Goal: Task Accomplishment & Management: Manage account settings

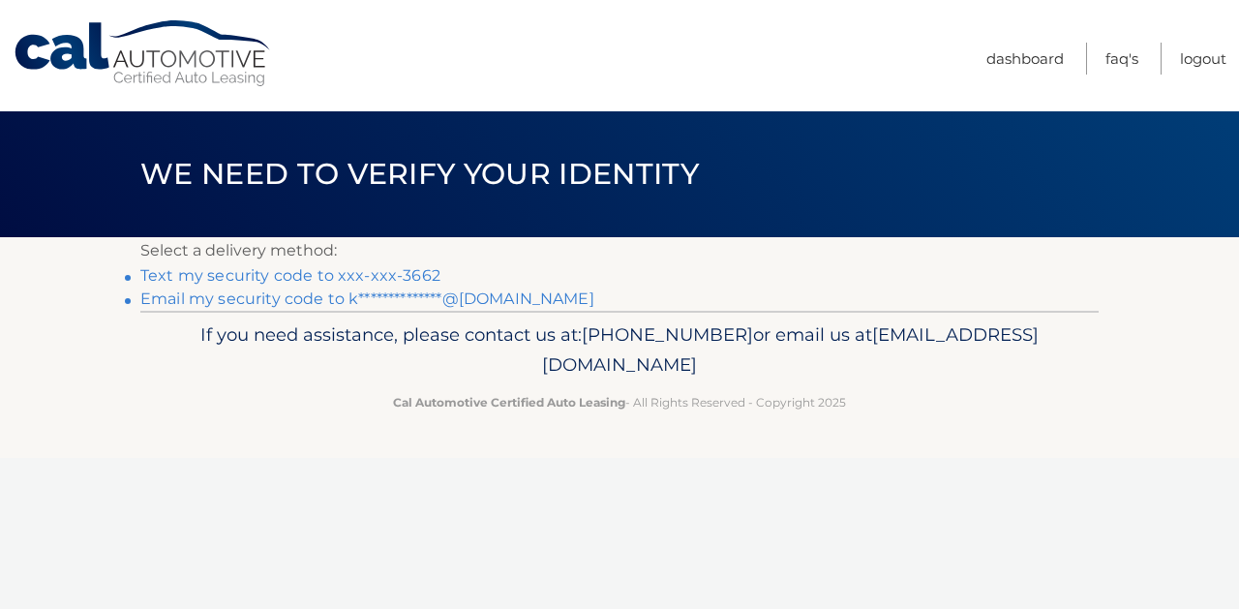
click at [308, 277] on link "Text my security code to xxx-xxx-3662" at bounding box center [290, 275] width 300 height 18
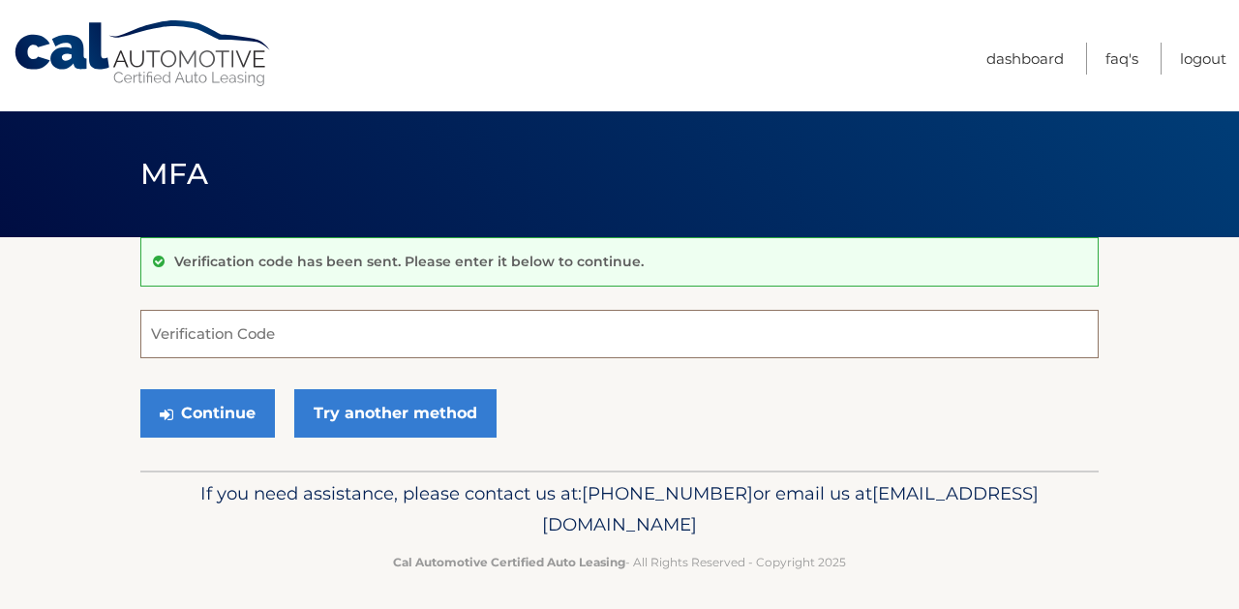
click at [269, 340] on input "Verification Code" at bounding box center [619, 334] width 959 height 48
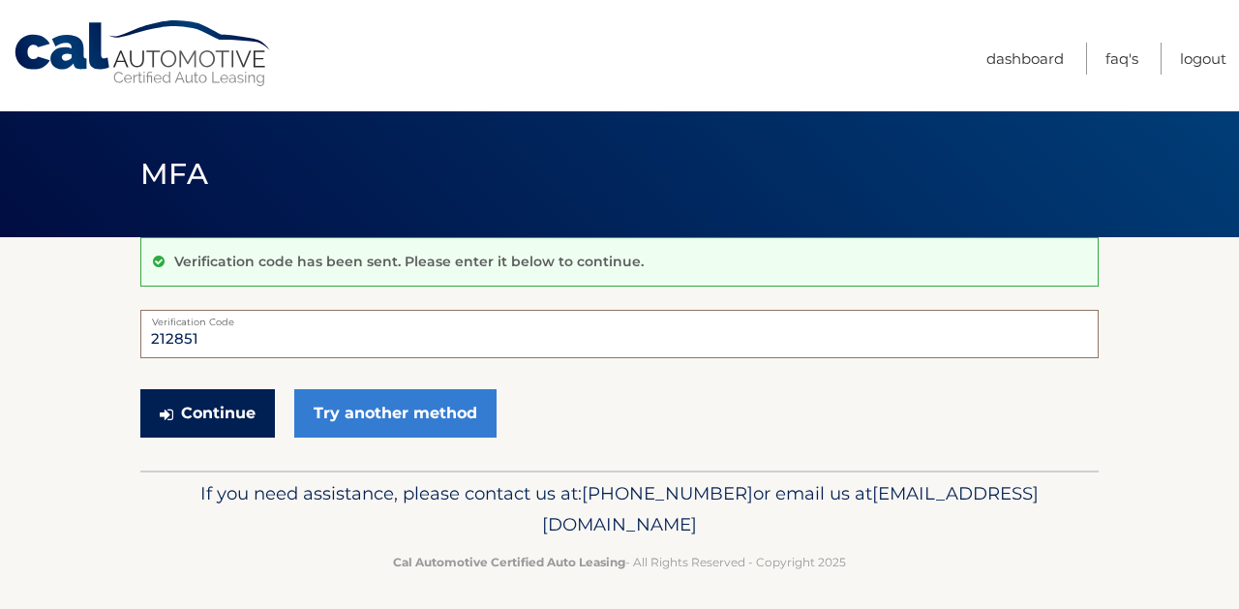
type input "212851"
click at [199, 420] on button "Continue" at bounding box center [207, 413] width 135 height 48
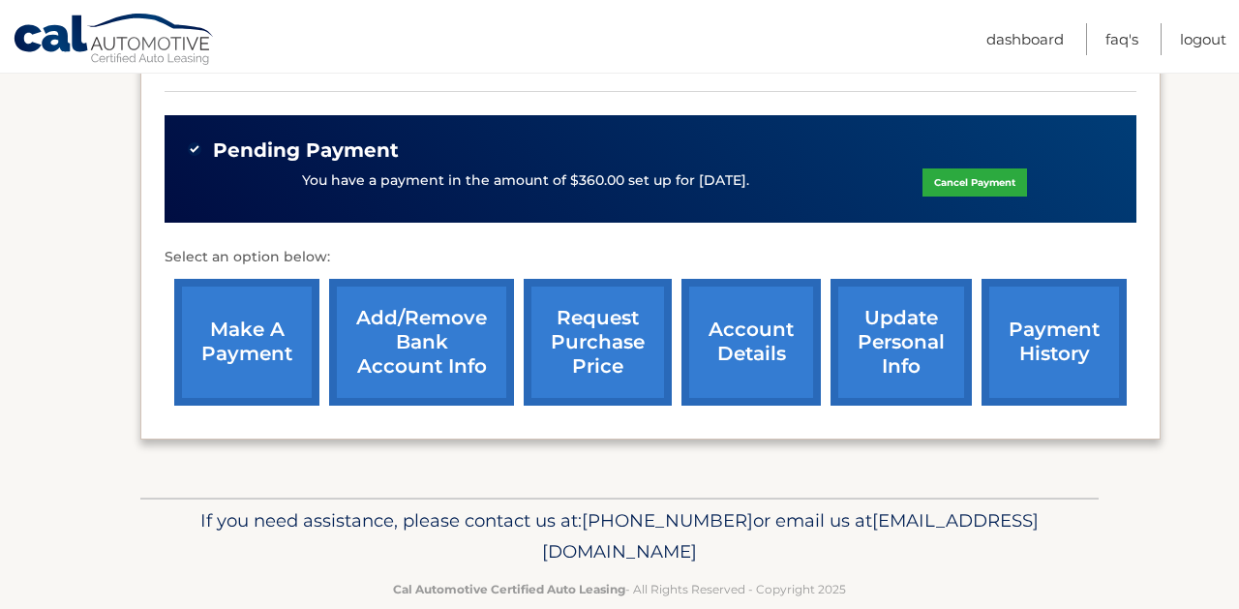
scroll to position [734, 0]
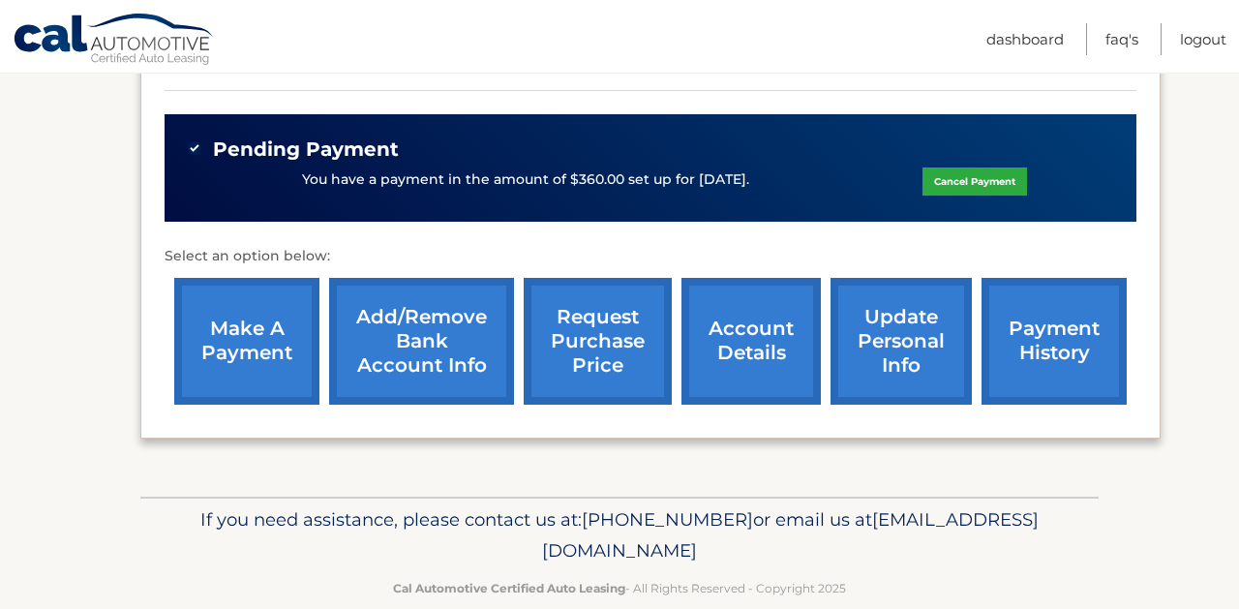
click at [625, 340] on link "request purchase price" at bounding box center [598, 341] width 148 height 127
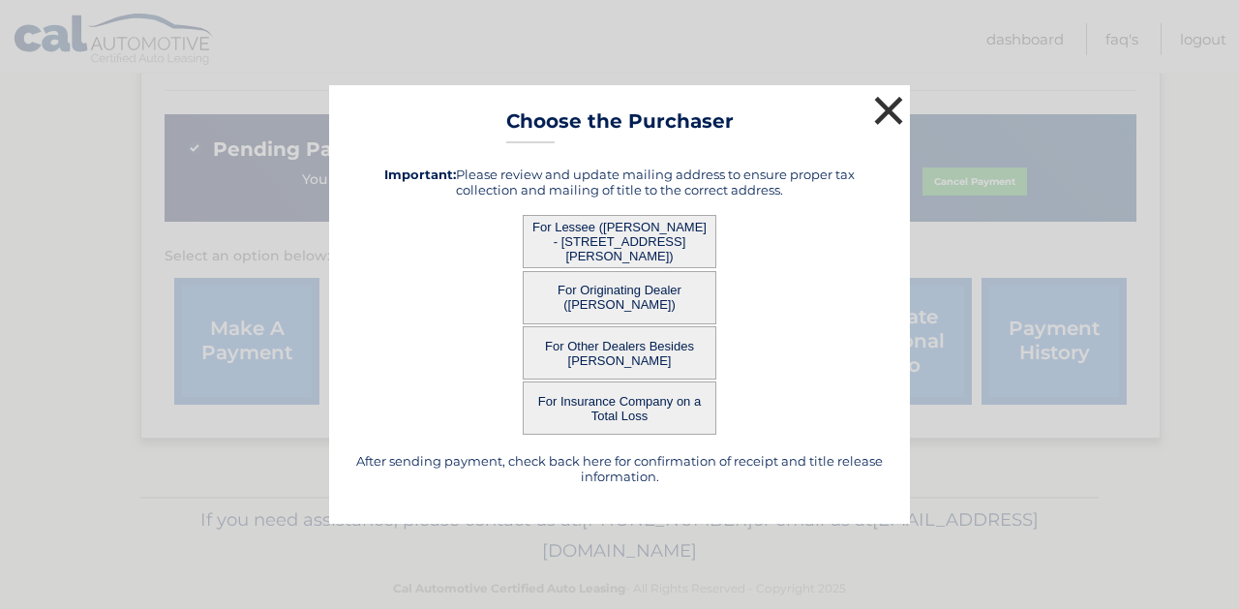
click at [891, 110] on button "×" at bounding box center [889, 110] width 39 height 39
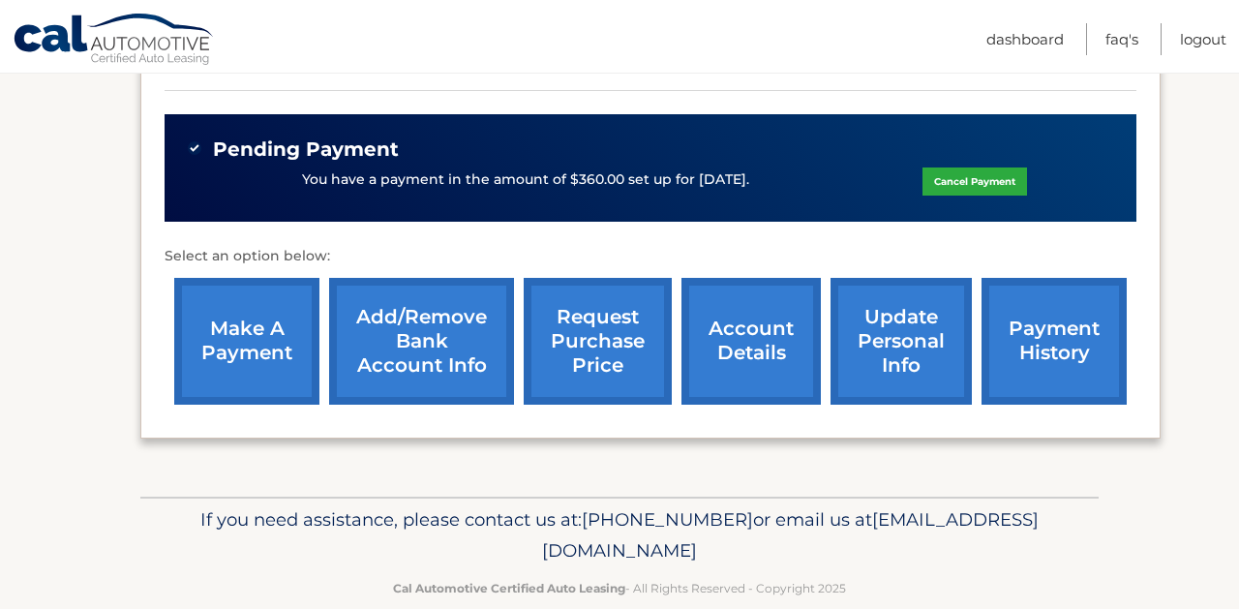
click at [566, 352] on link "request purchase price" at bounding box center [598, 341] width 148 height 127
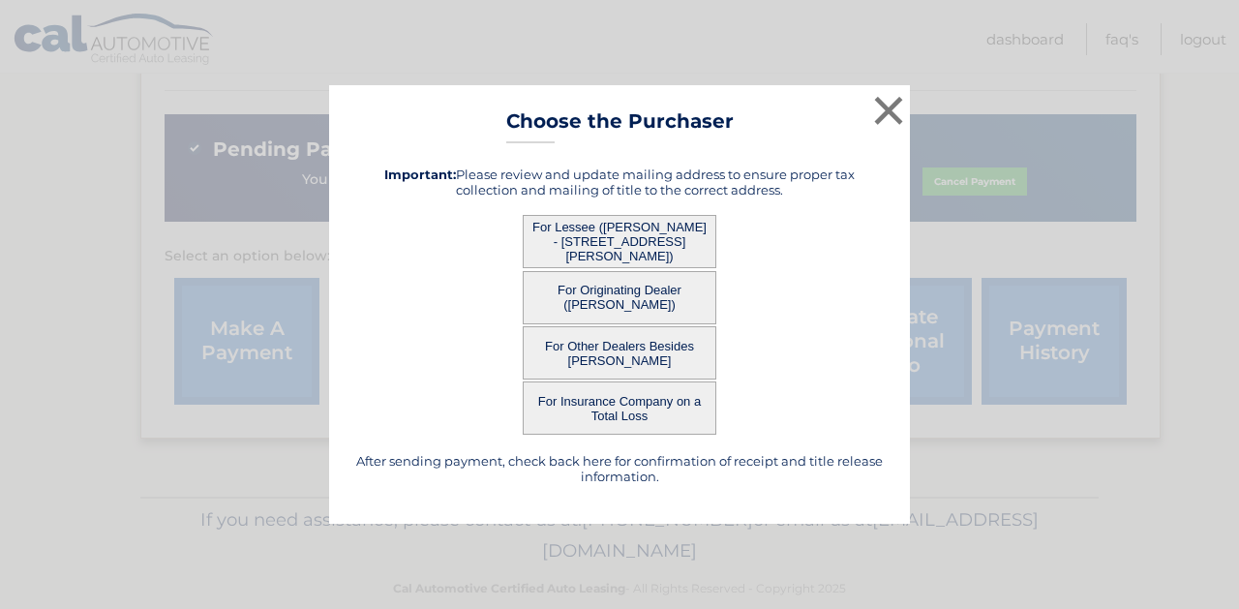
click at [655, 238] on button "For Lessee (KRISTEN MONTAN - 707 REBA RD, , LANDING, NJ 07850)" at bounding box center [620, 241] width 194 height 53
click at [625, 226] on button "For Lessee (KRISTEN MONTAN - 707 REBA RD, , LANDING, NJ 07850)" at bounding box center [620, 241] width 194 height 53
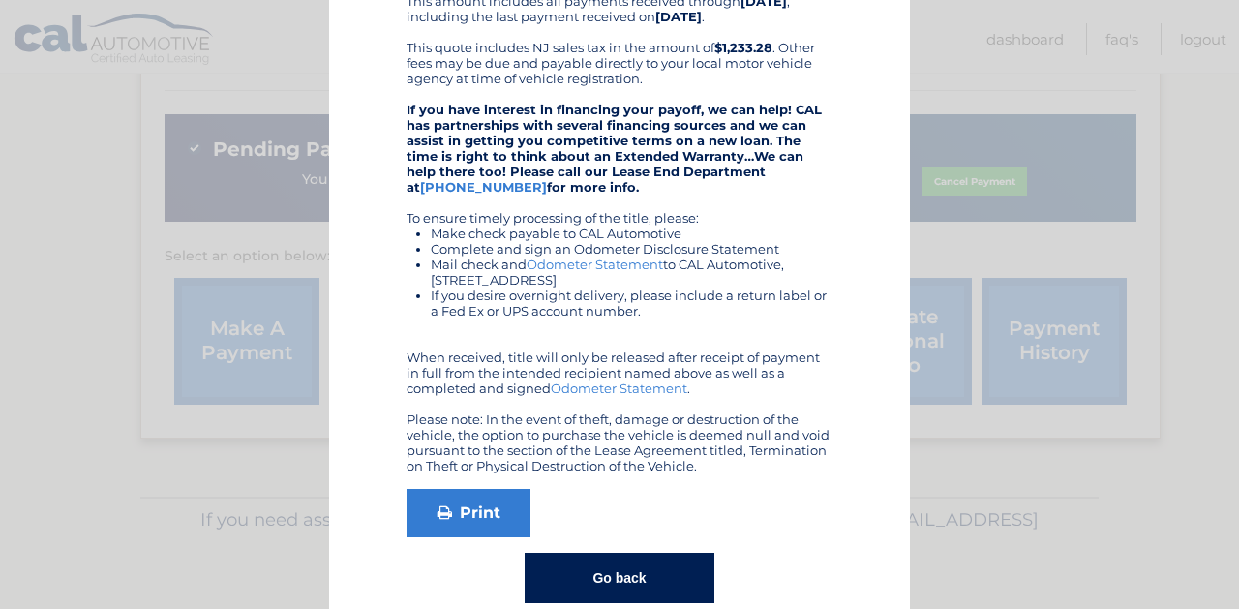
scroll to position [318, 0]
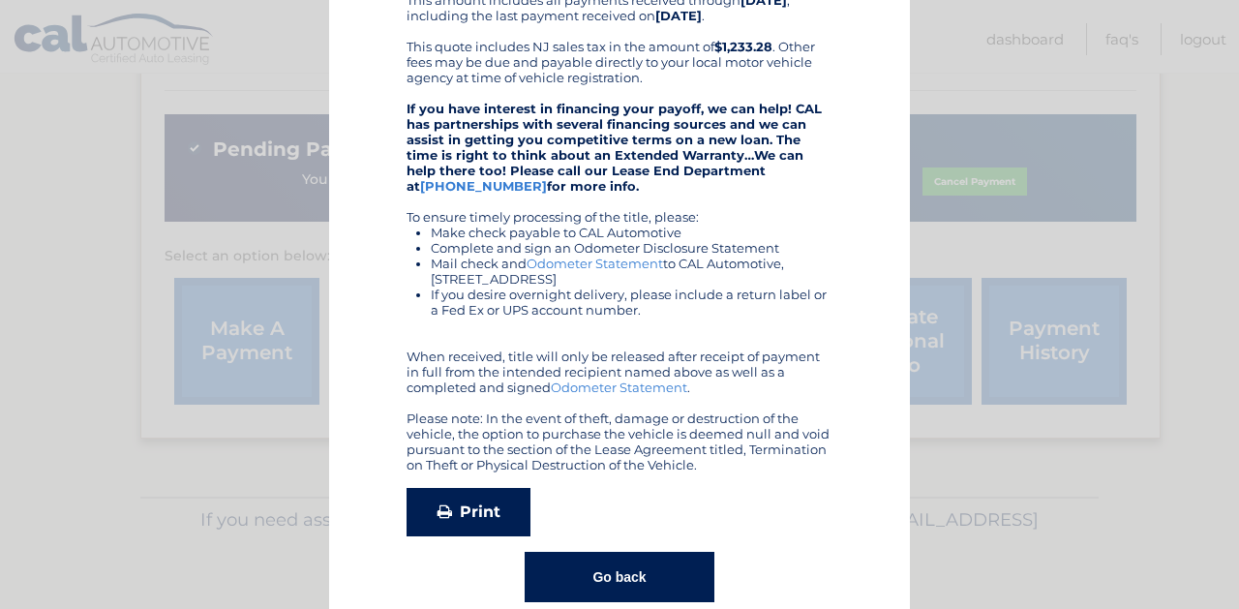
click at [481, 488] on link "Print" at bounding box center [469, 512] width 124 height 48
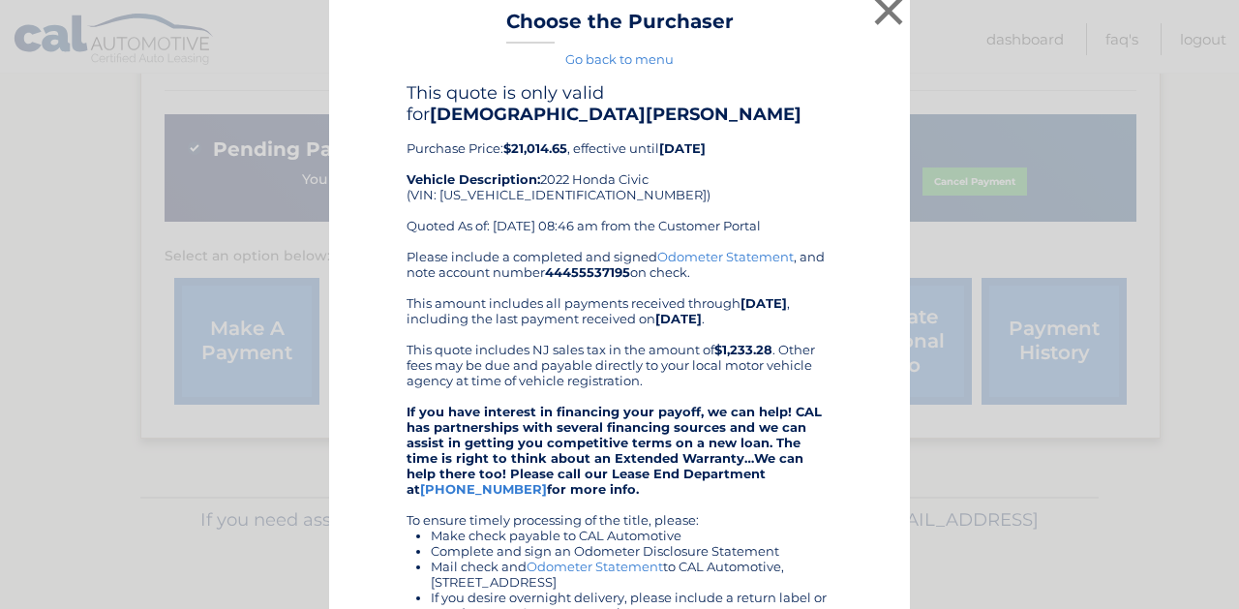
scroll to position [14, 0]
click at [653, 55] on link "Go back to menu" at bounding box center [619, 59] width 108 height 15
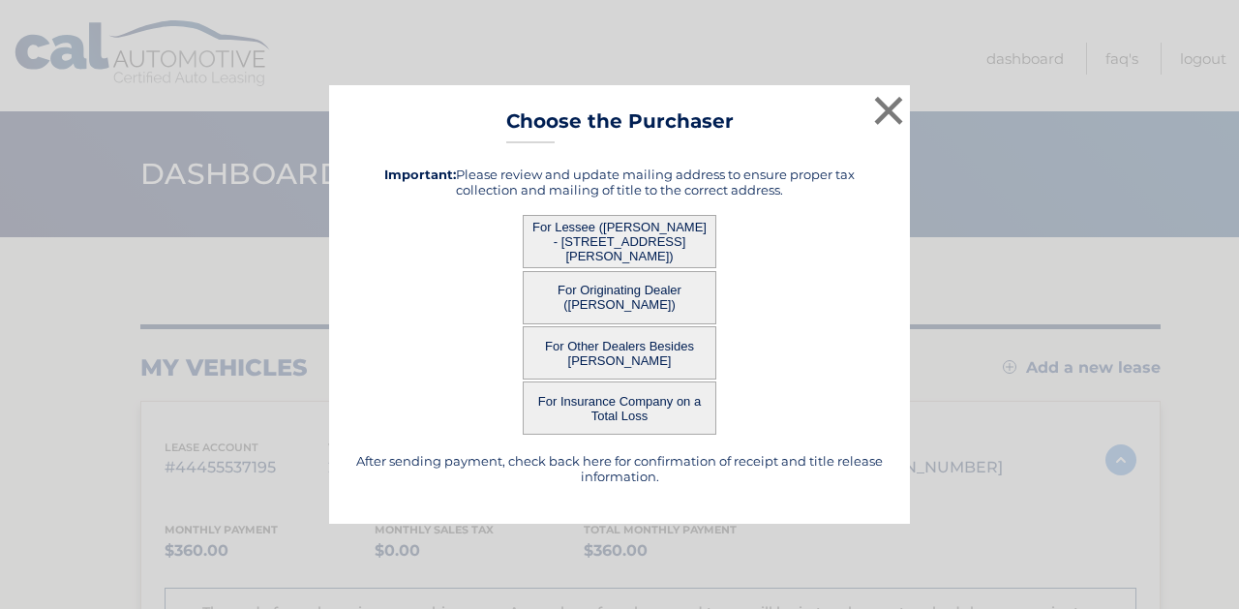
click at [655, 238] on button "For Lessee (KRISTEN MONTAN - 707 REBA RD, , LANDING, NJ 07850)" at bounding box center [620, 241] width 194 height 53
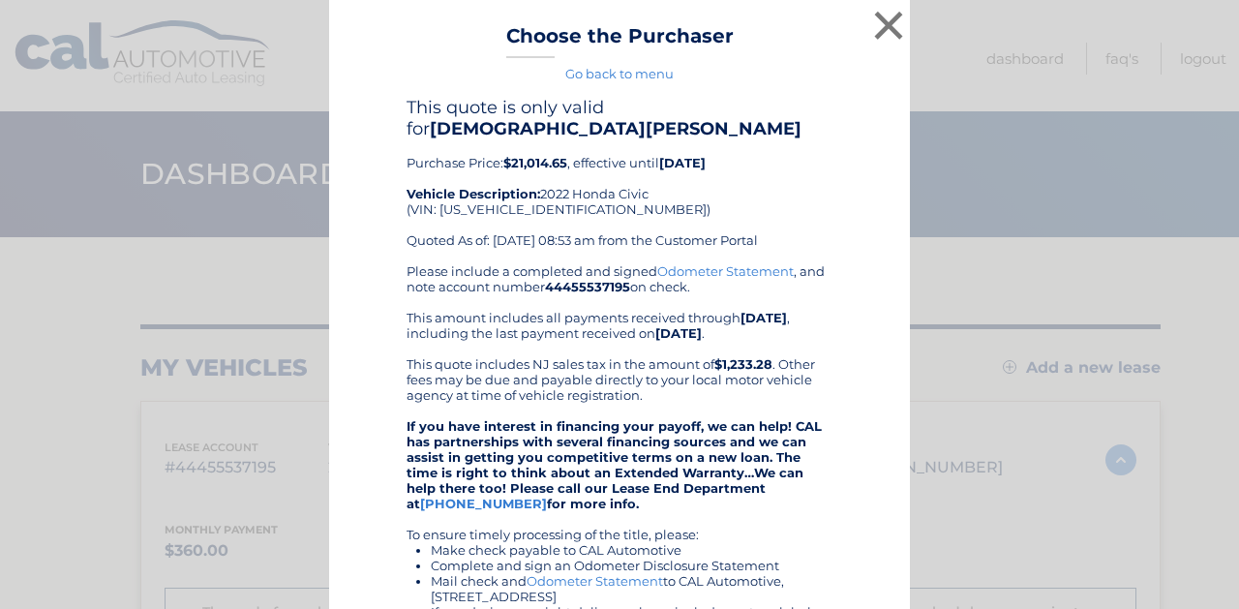
click at [608, 244] on div "× Choose the Purchaser Go back to menu After sending payment, check back here f…" at bounding box center [619, 480] width 581 height 960
click at [882, 35] on button "×" at bounding box center [889, 25] width 39 height 39
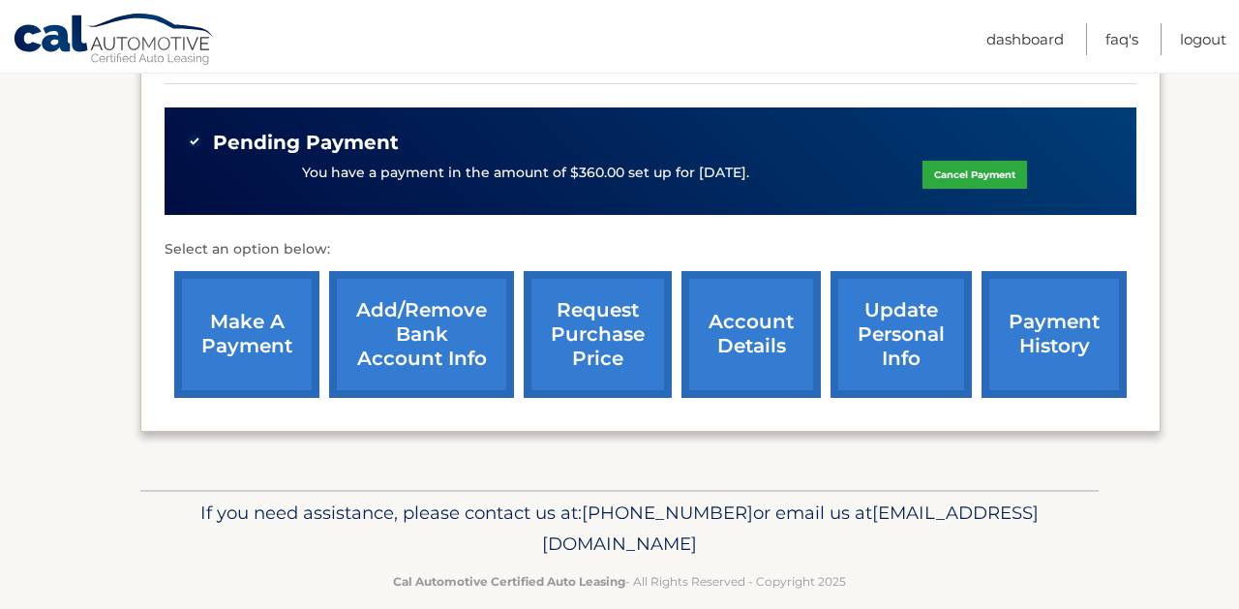
click at [736, 319] on link "account details" at bounding box center [751, 334] width 139 height 127
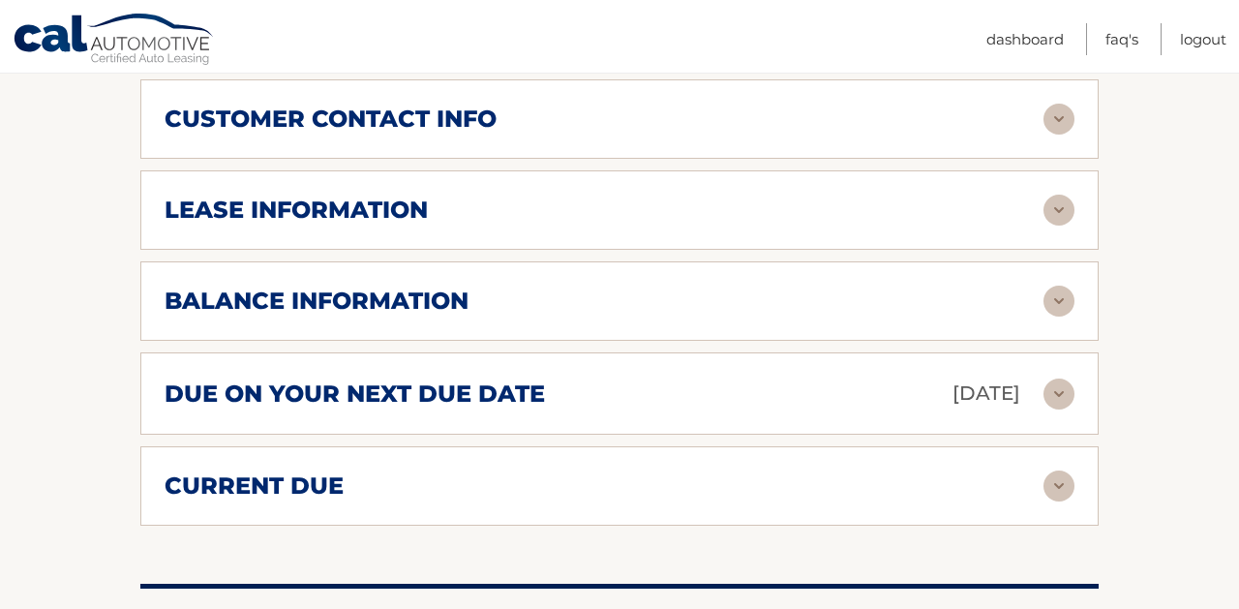
scroll to position [1119, 0]
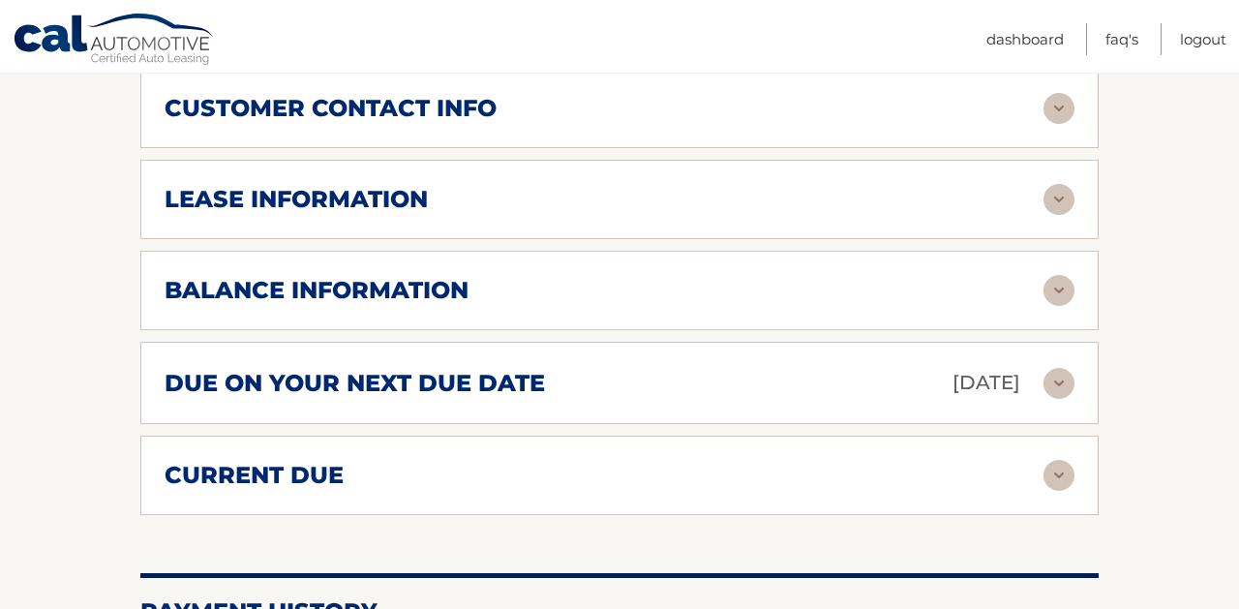
click at [587, 276] on div "balance information" at bounding box center [604, 290] width 879 height 29
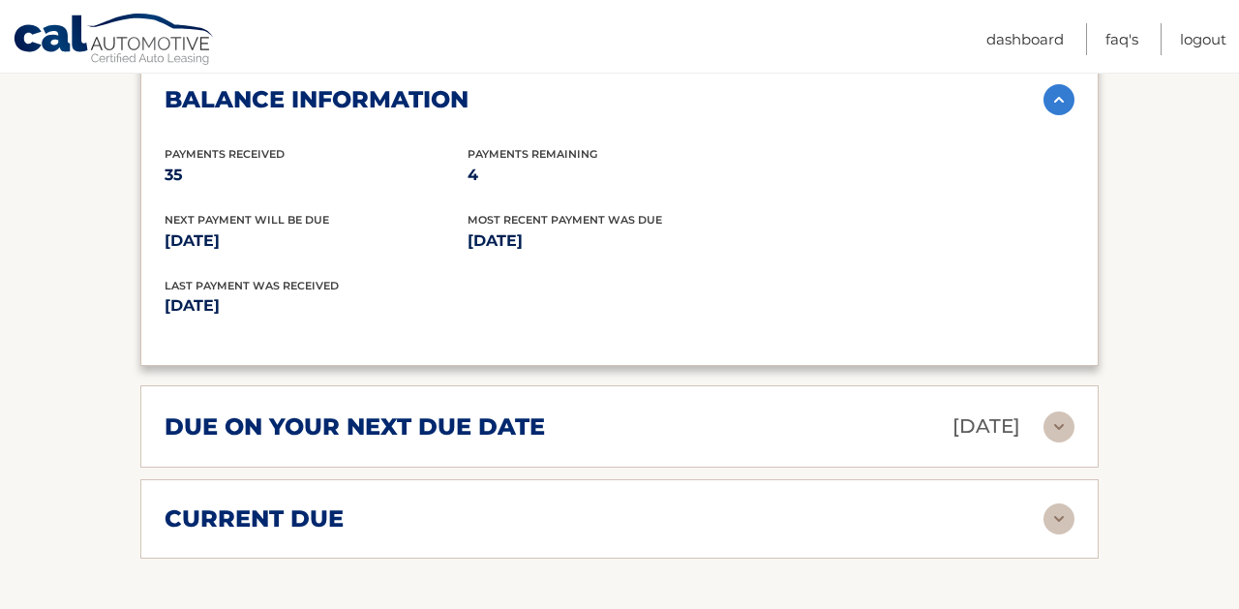
scroll to position [1319, 0]
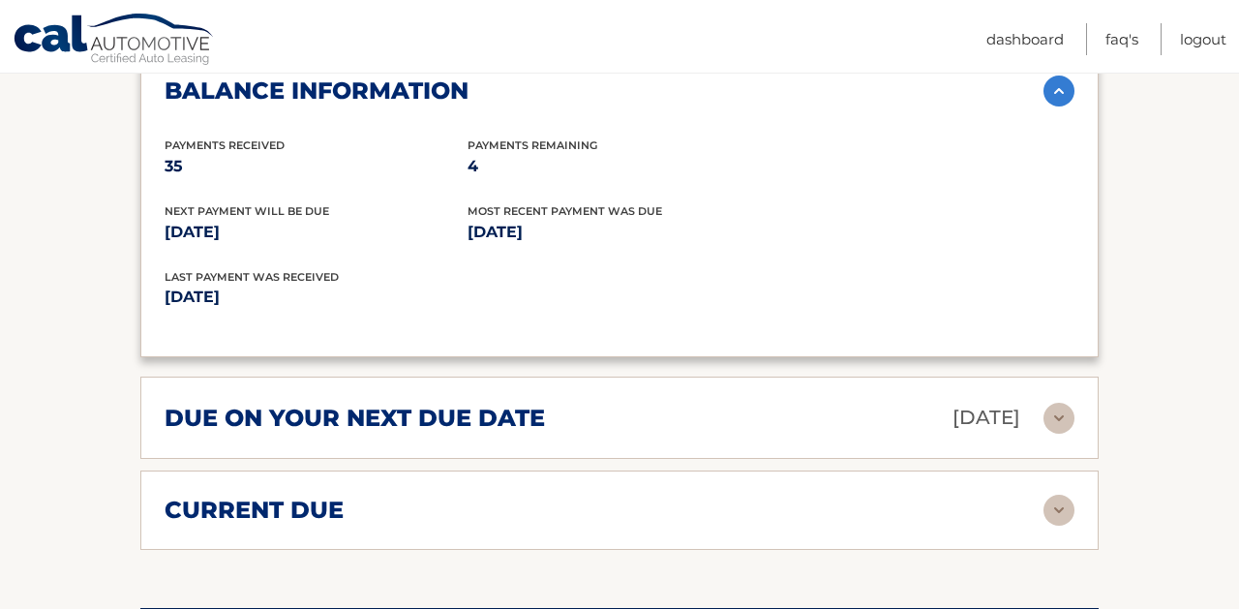
click at [577, 401] on div "due on your next due date Nov 14, 2025" at bounding box center [604, 418] width 879 height 34
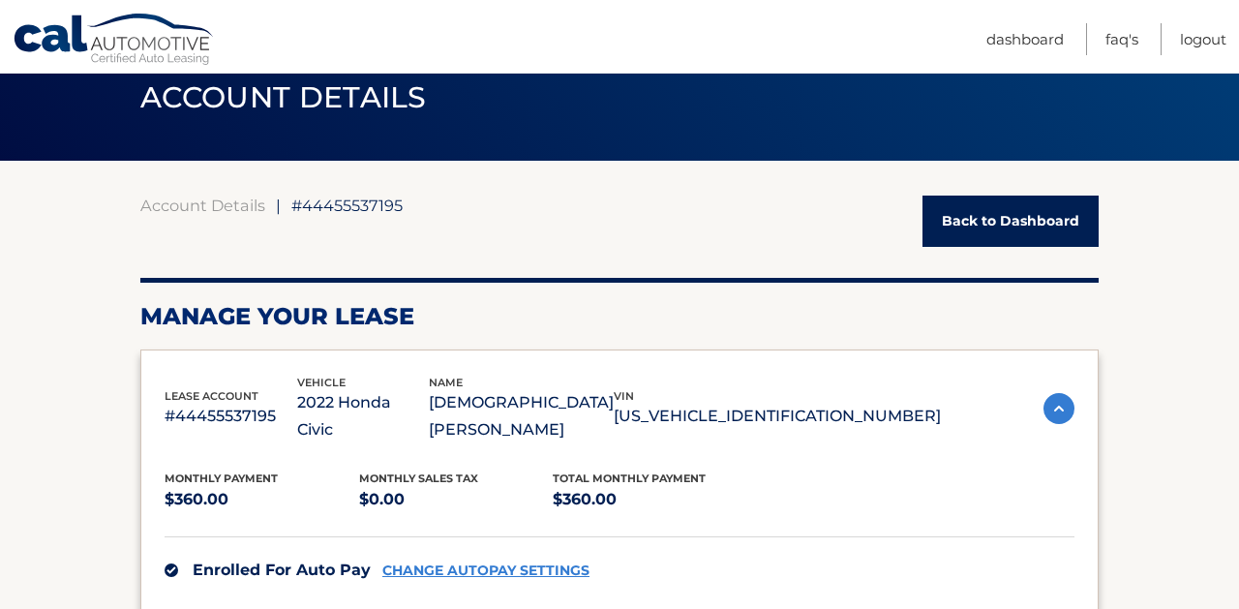
scroll to position [75, 0]
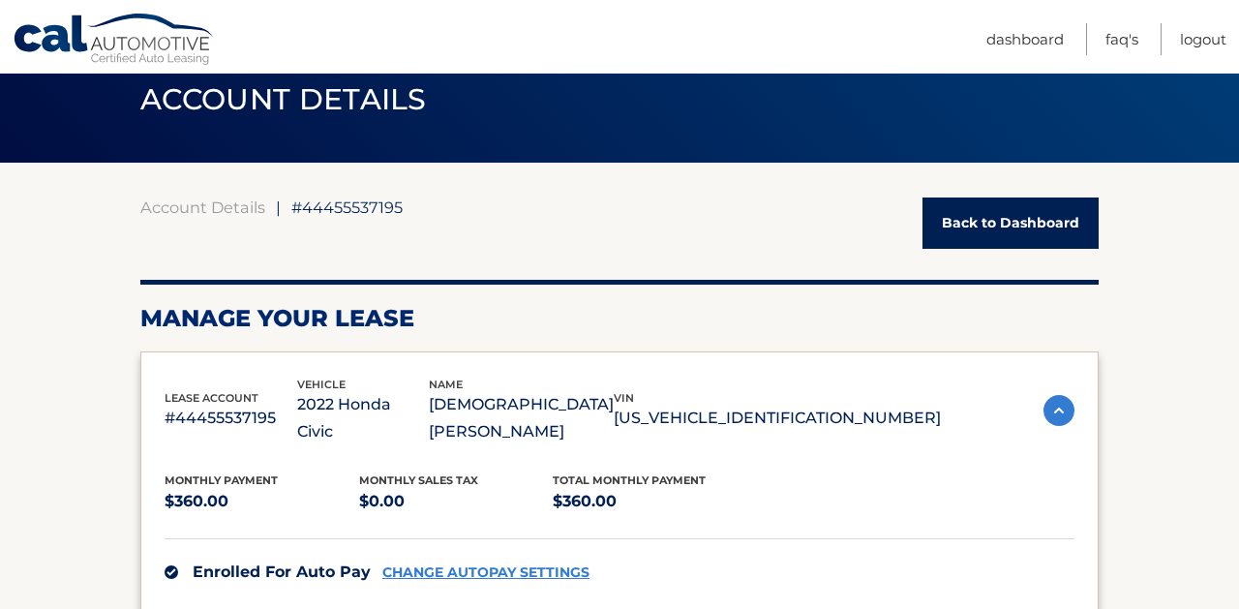
click at [986, 221] on link "Back to Dashboard" at bounding box center [1011, 223] width 176 height 51
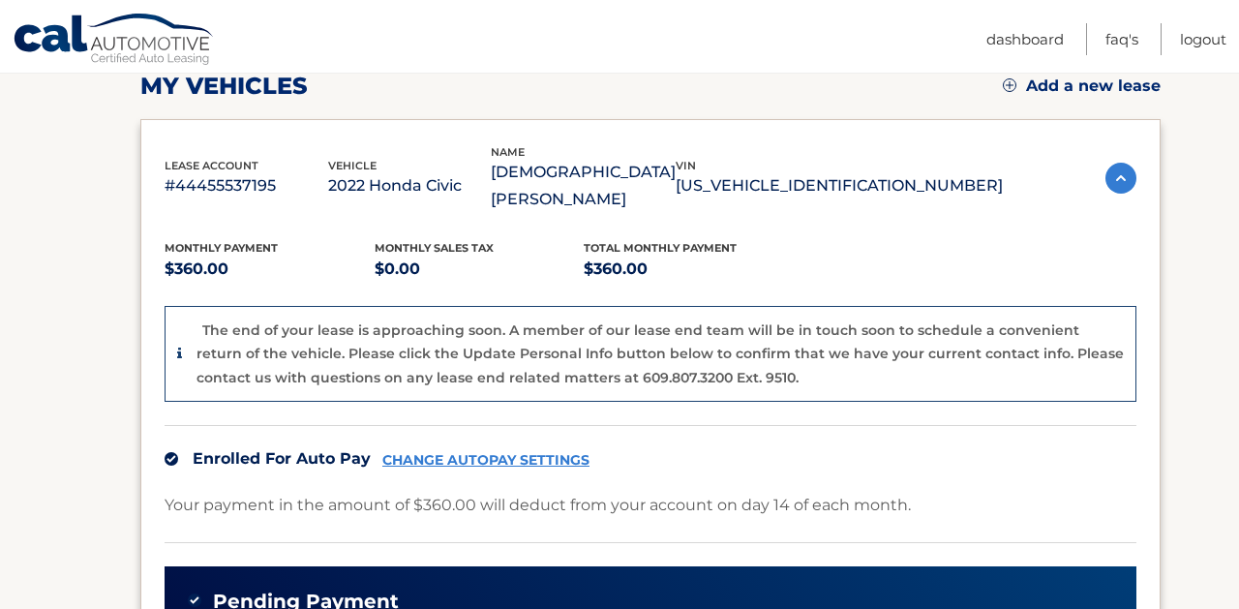
scroll to position [286, 0]
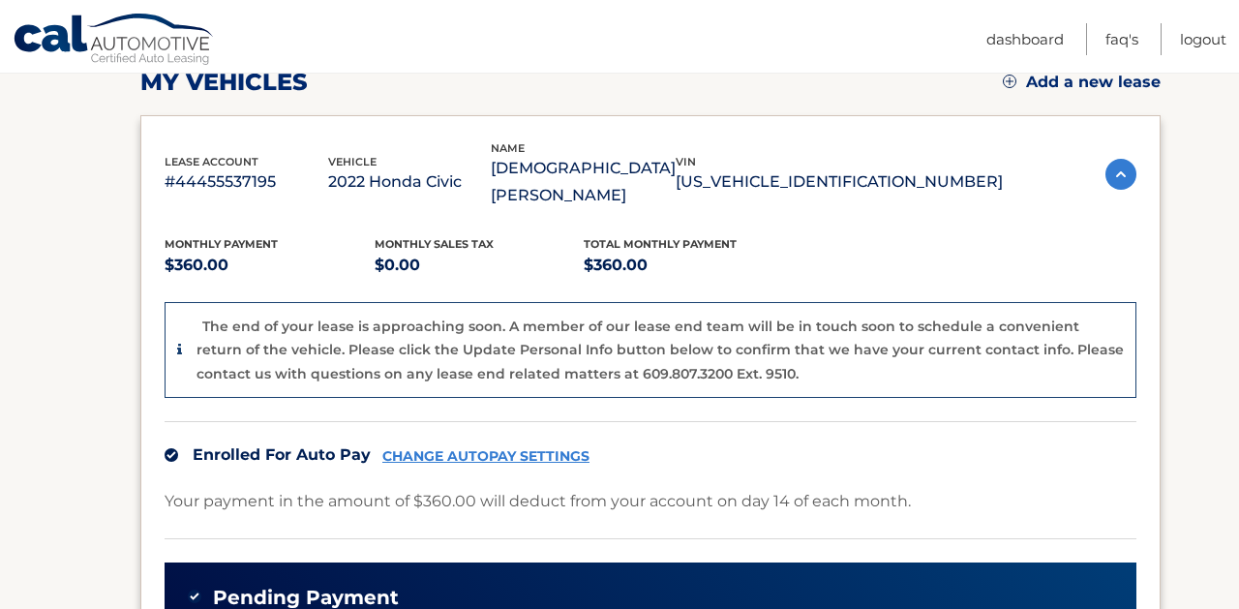
click at [180, 343] on icon at bounding box center [179, 350] width 5 height 14
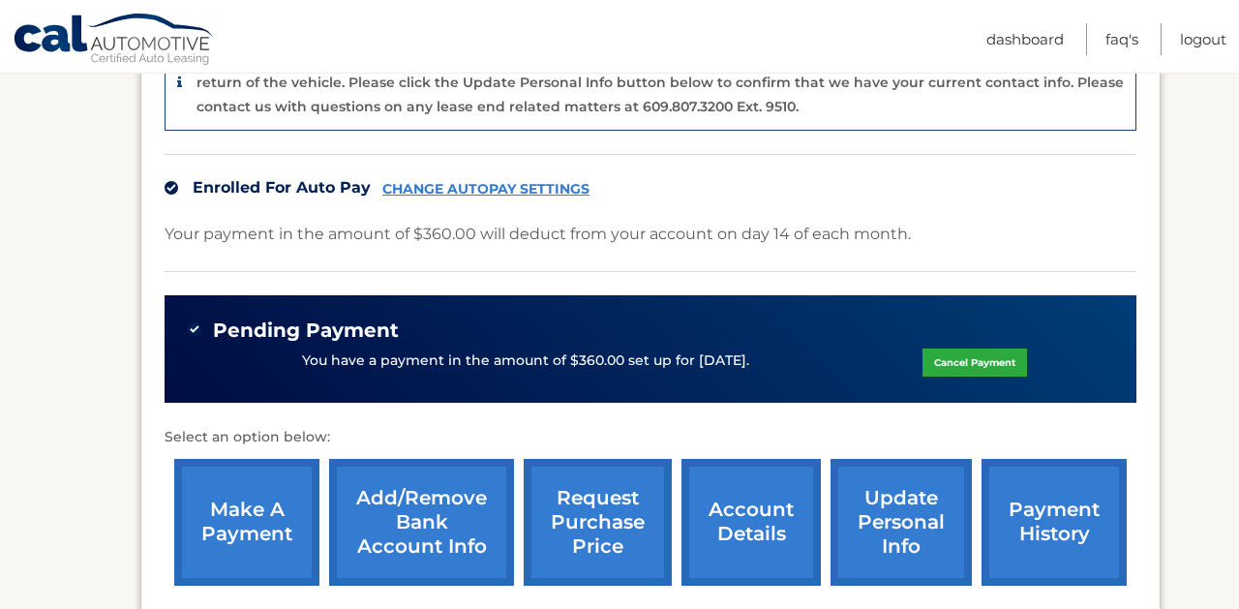
scroll to position [560, 0]
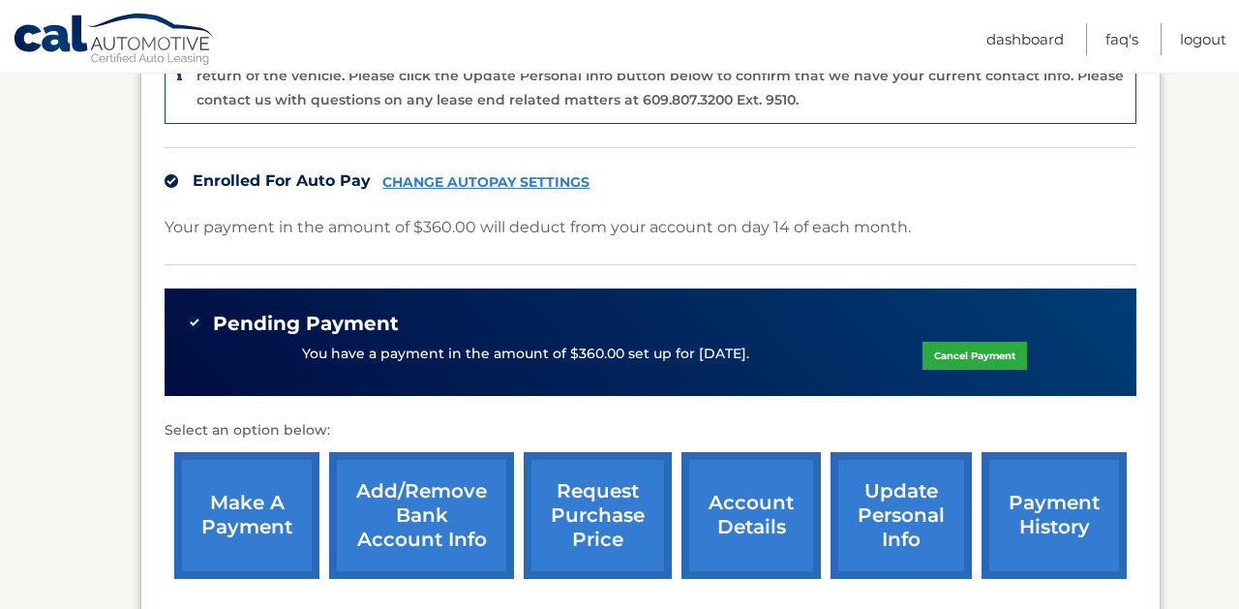
click at [582, 474] on link "request purchase price" at bounding box center [598, 515] width 148 height 127
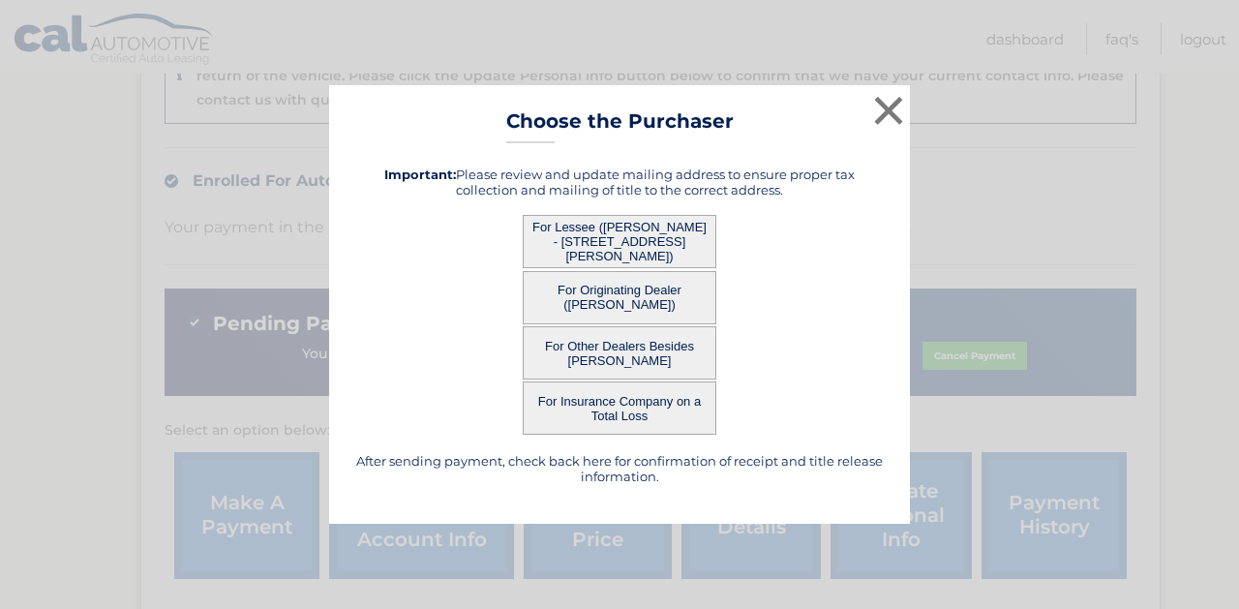
click at [624, 246] on button "For Lessee (KRISTEN MONTAN - 707 REBA RD, , LANDING, NJ 07850)" at bounding box center [620, 241] width 194 height 53
click at [634, 237] on button "For Lessee (KRISTEN MONTAN - 707 REBA RD, , LANDING, NJ 07850)" at bounding box center [620, 241] width 194 height 53
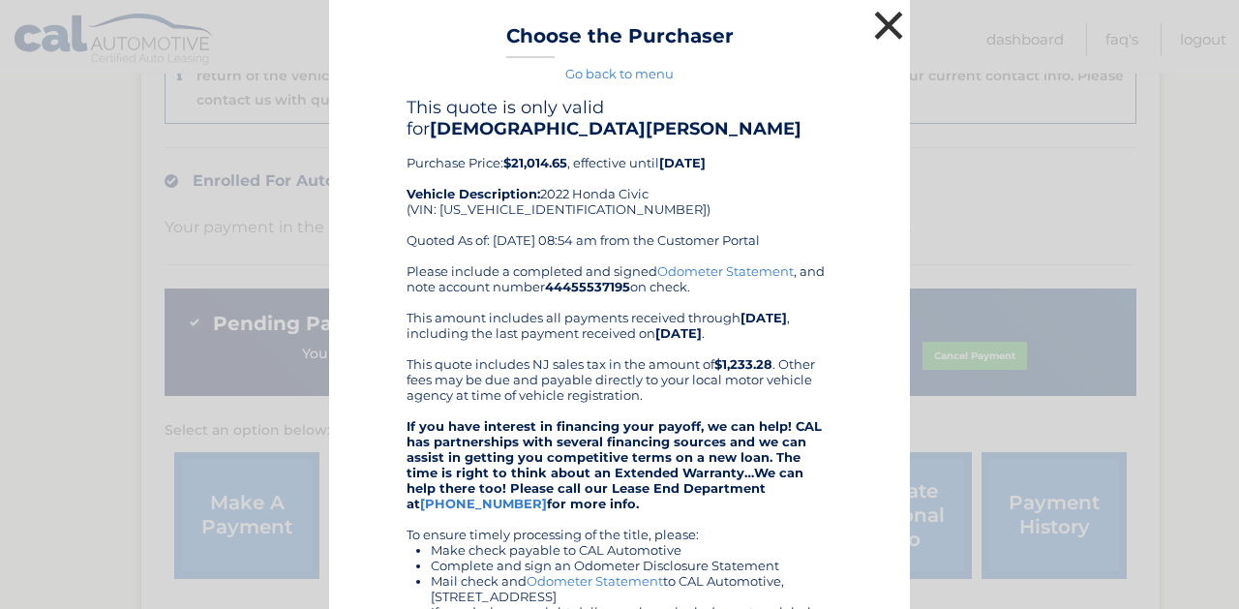
click at [880, 26] on button "×" at bounding box center [889, 25] width 39 height 39
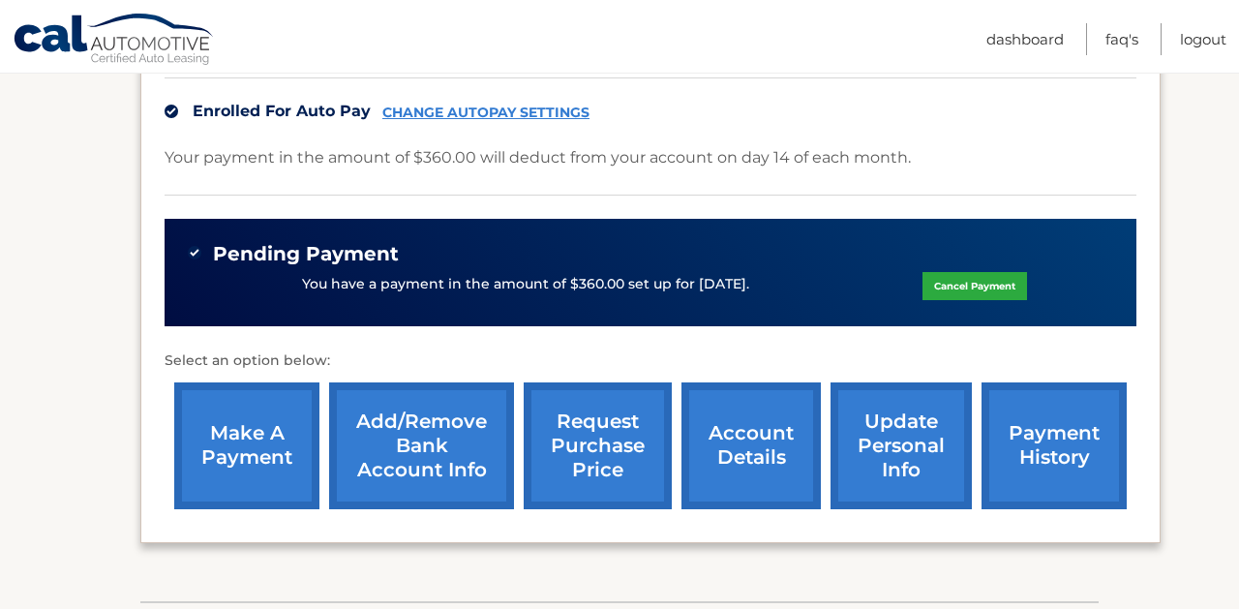
scroll to position [707, 0]
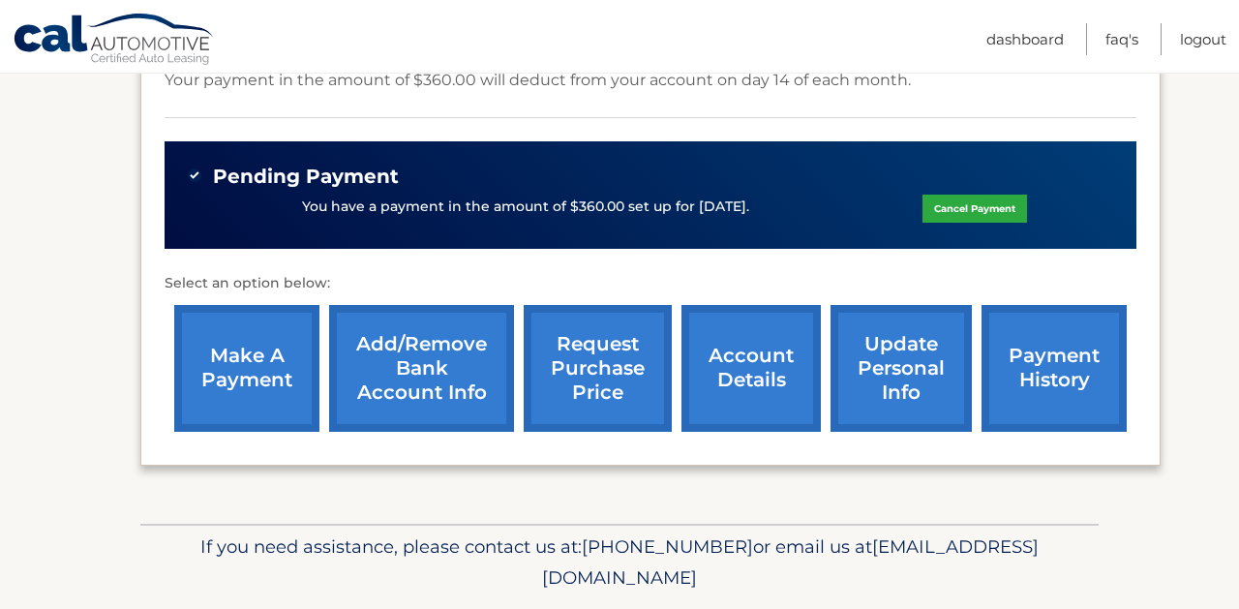
click at [911, 351] on link "update personal info" at bounding box center [901, 368] width 141 height 127
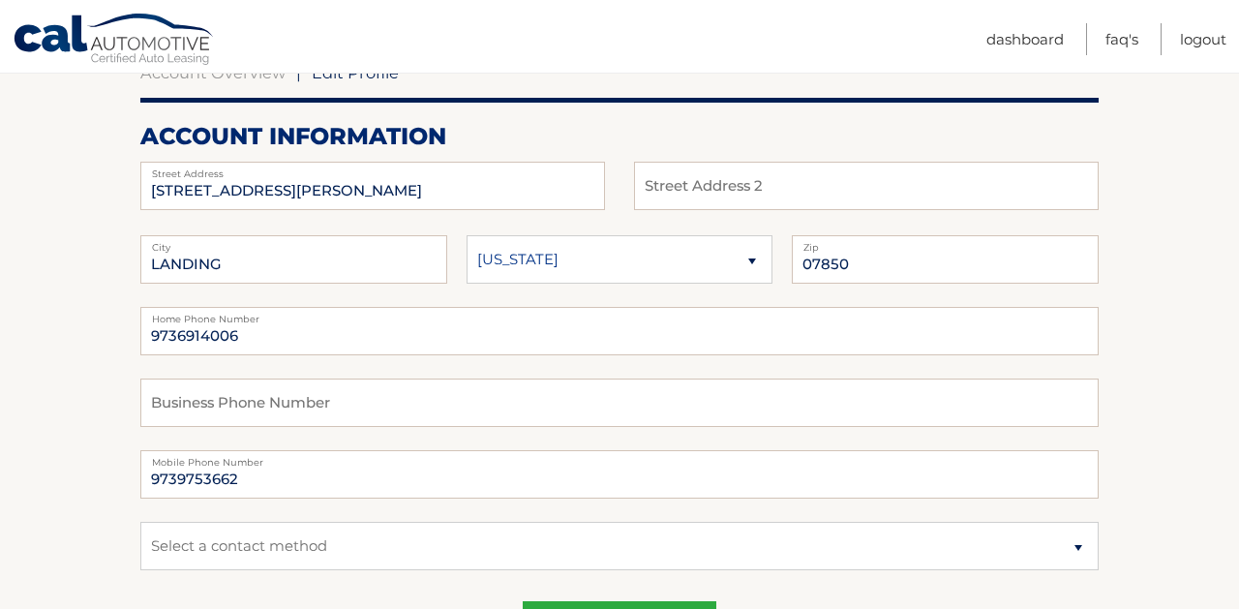
scroll to position [210, 0]
drag, startPoint x: 300, startPoint y: 340, endPoint x: 118, endPoint y: 314, distance: 183.9
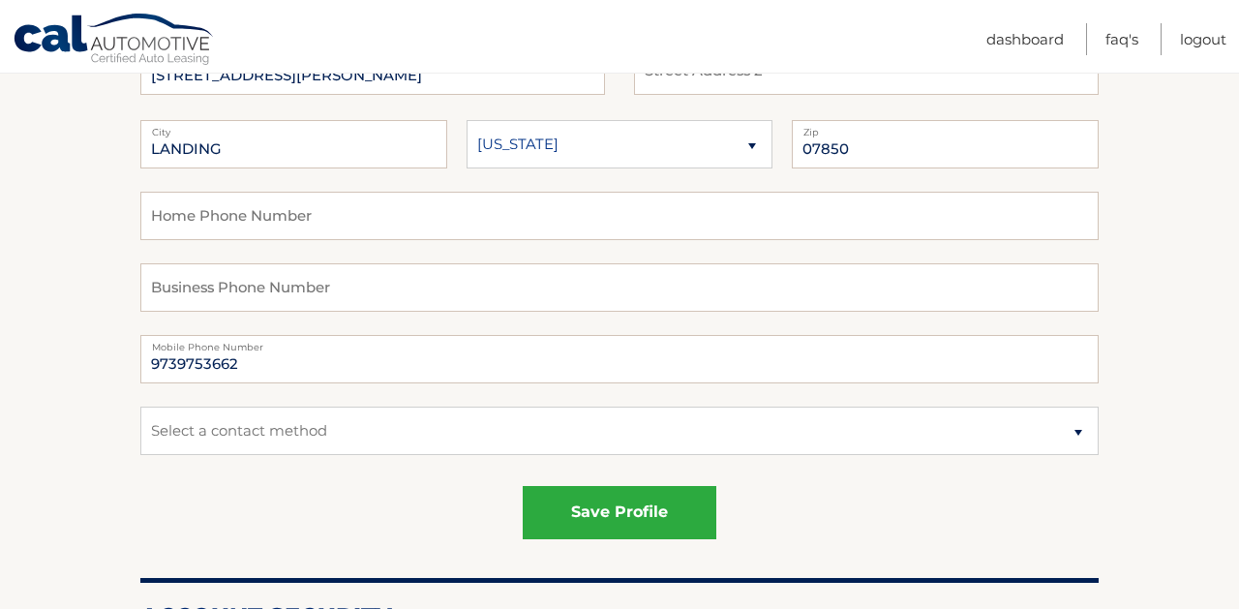
scroll to position [339, 0]
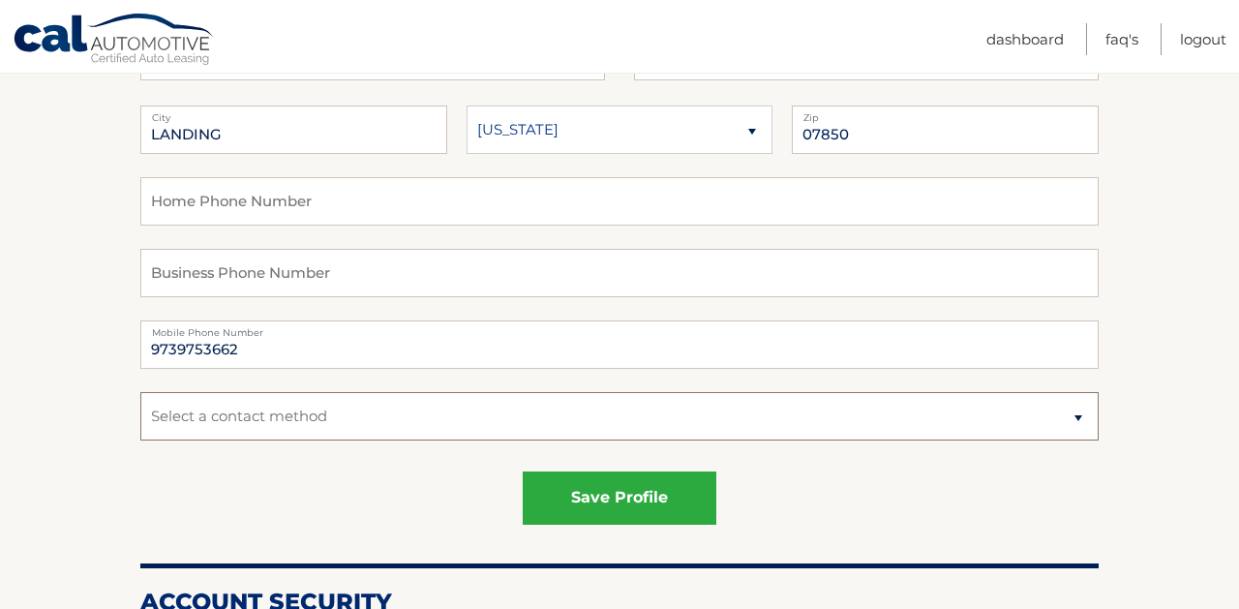
click at [229, 432] on select "Select a contact method Mobile Home" at bounding box center [619, 416] width 959 height 48
click at [140, 392] on select "Select a contact method Mobile Home" at bounding box center [619, 416] width 959 height 48
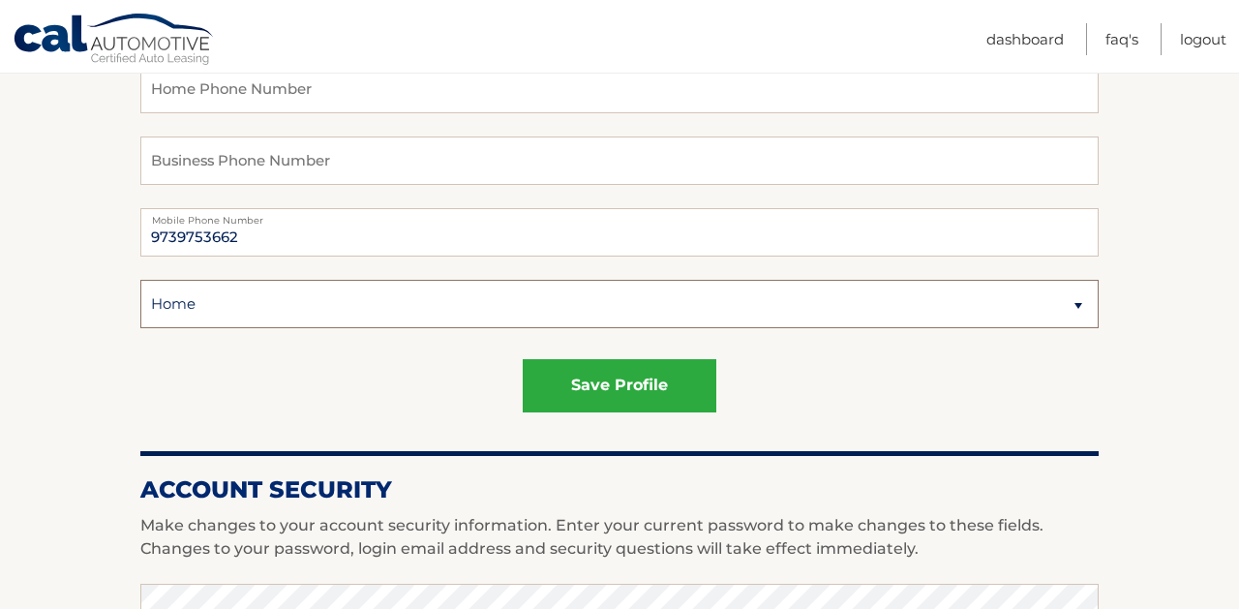
scroll to position [466, 0]
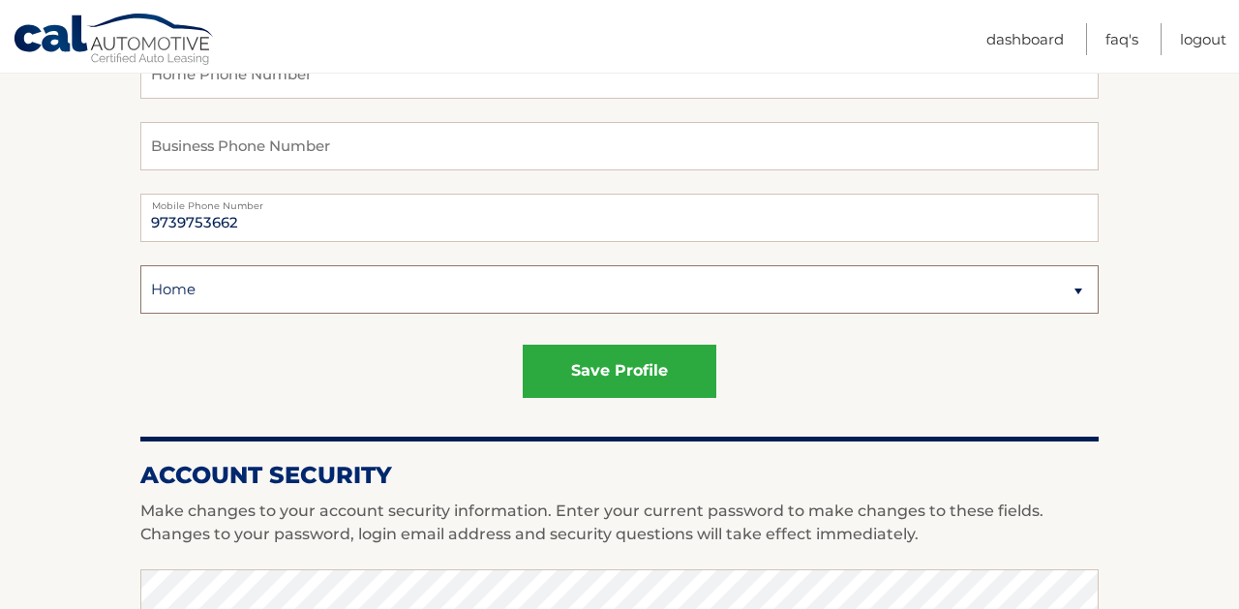
click at [344, 289] on select "Select a contact method Mobile Home" at bounding box center [619, 289] width 959 height 48
select select "1"
click at [140, 265] on select "Select a contact method Mobile Home" at bounding box center [619, 289] width 959 height 48
click at [629, 344] on fieldset "save profile" at bounding box center [619, 379] width 959 height 84
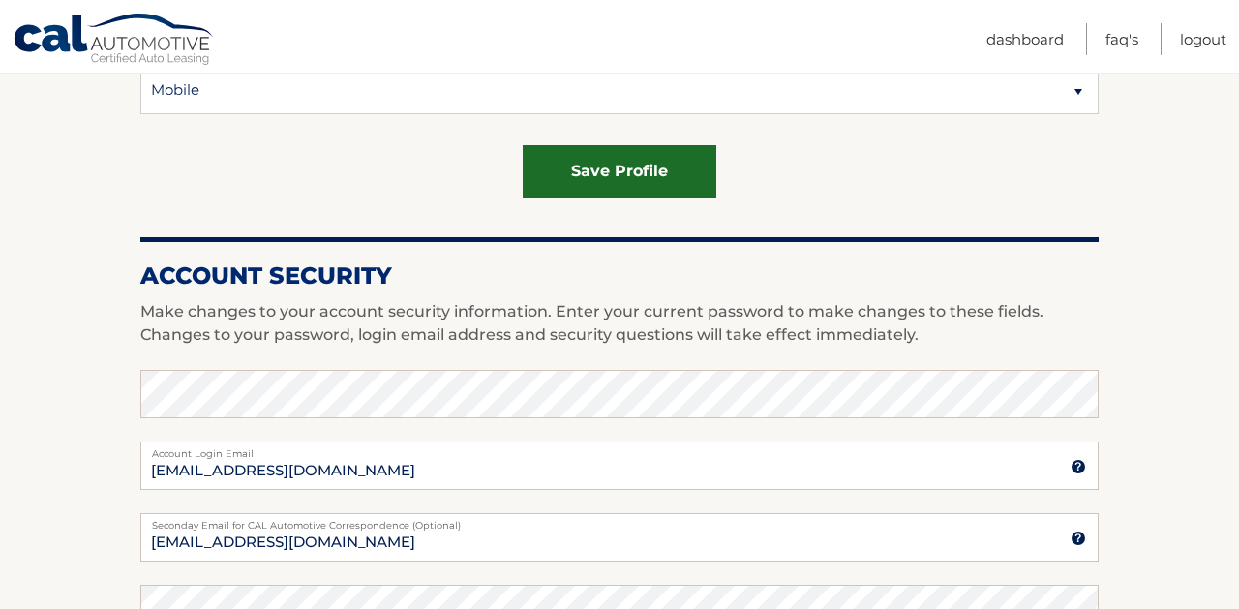
scroll to position [670, 0]
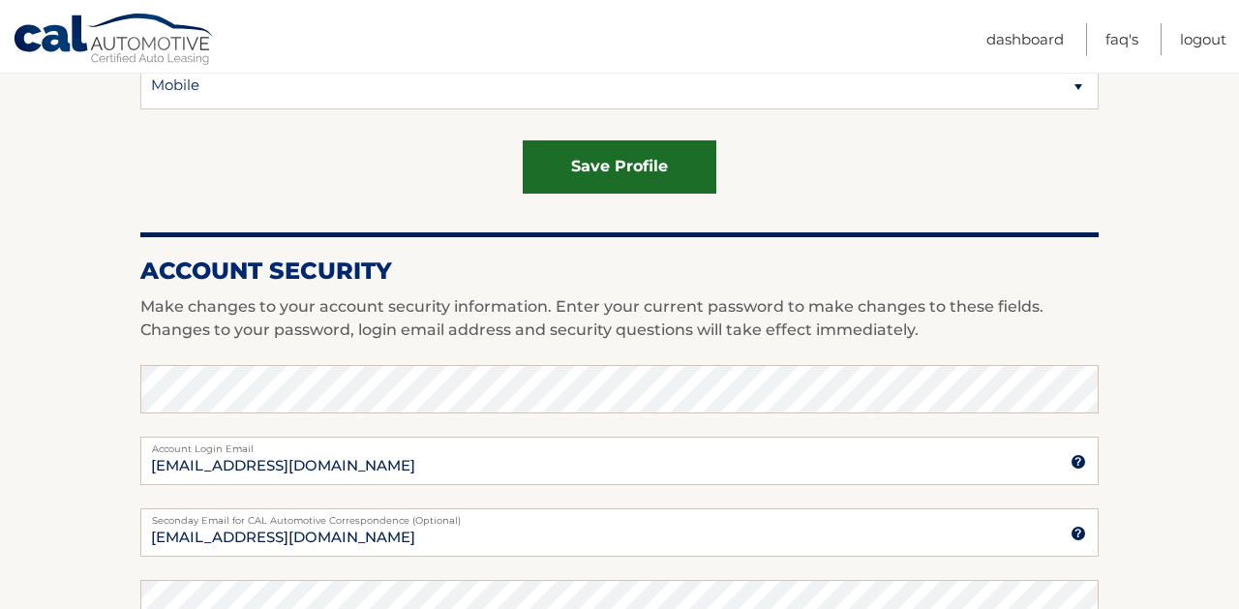
click at [605, 179] on button "save profile" at bounding box center [620, 166] width 194 height 53
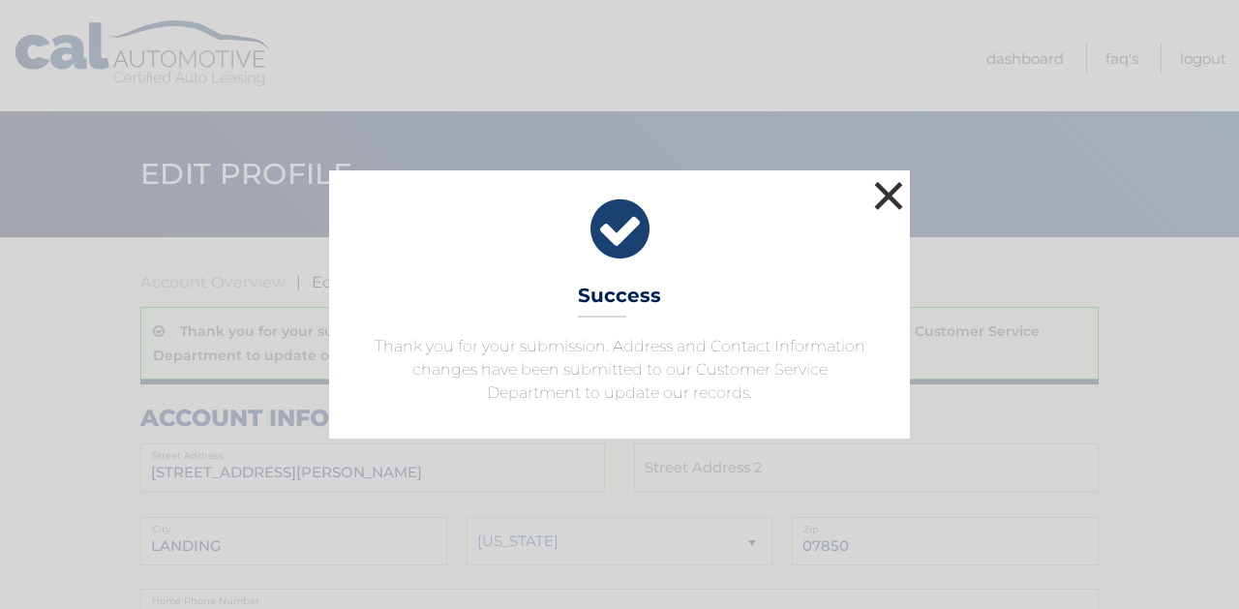
click at [880, 191] on button "×" at bounding box center [889, 195] width 39 height 39
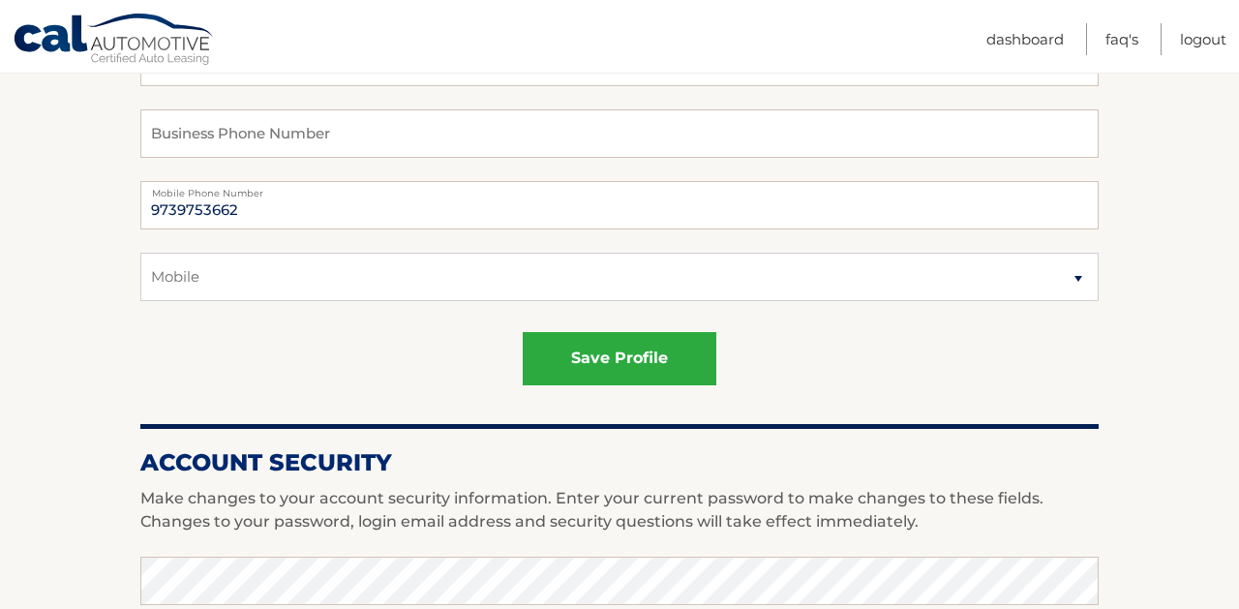
scroll to position [463, 0]
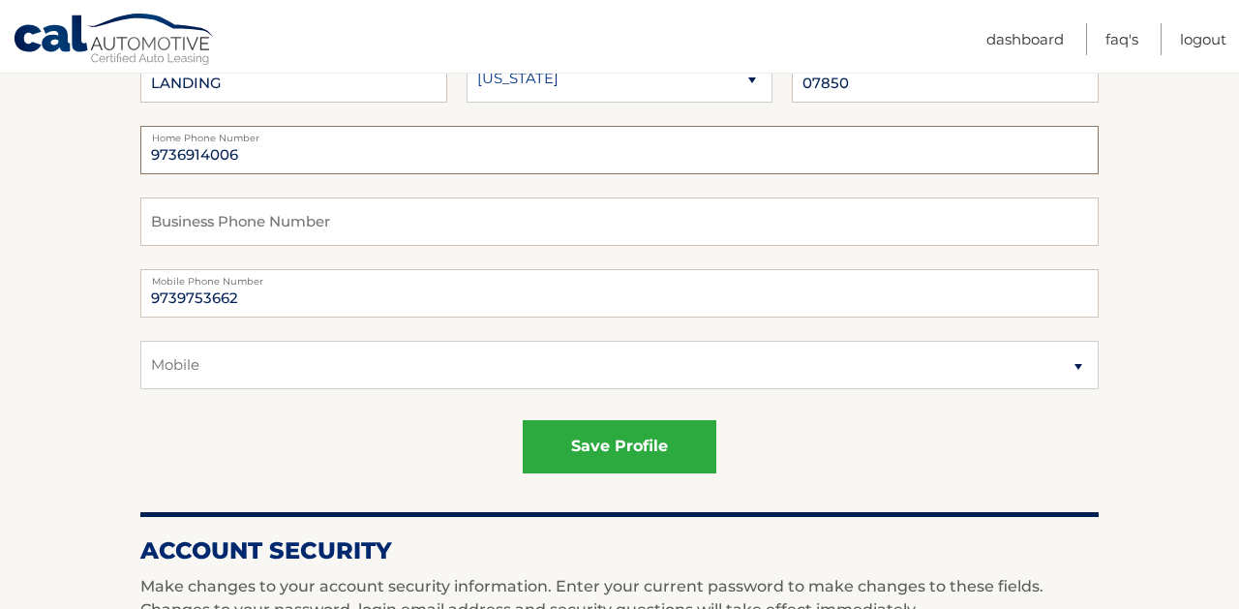
drag, startPoint x: 270, startPoint y: 154, endPoint x: 107, endPoint y: 151, distance: 163.7
click at [107, 151] on section "Account Overview | Edit Profile Thank you for your submission. Address and Cont…" at bounding box center [619, 557] width 1239 height 1567
type input "9739753662"
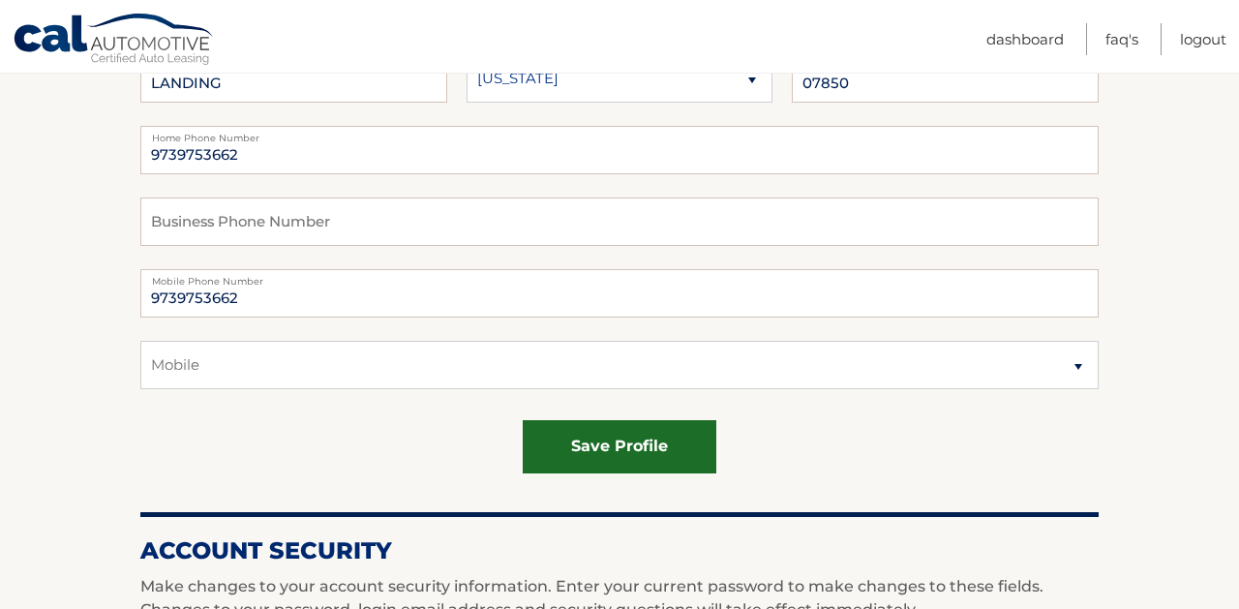
click at [607, 448] on button "save profile" at bounding box center [620, 446] width 194 height 53
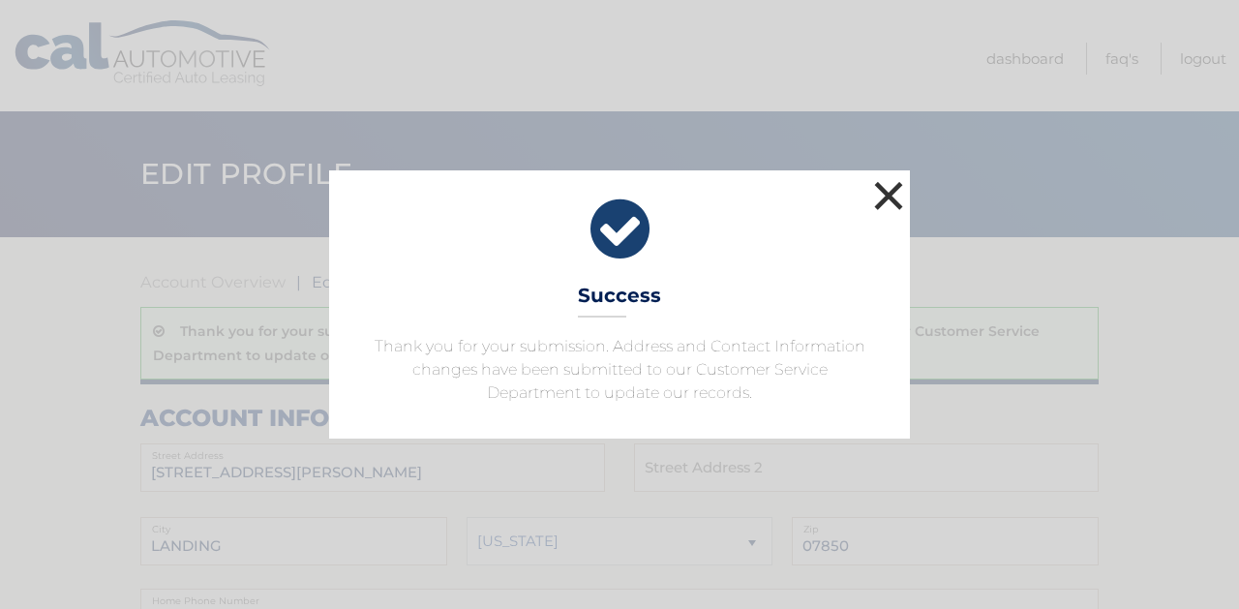
click at [880, 202] on button "×" at bounding box center [889, 195] width 39 height 39
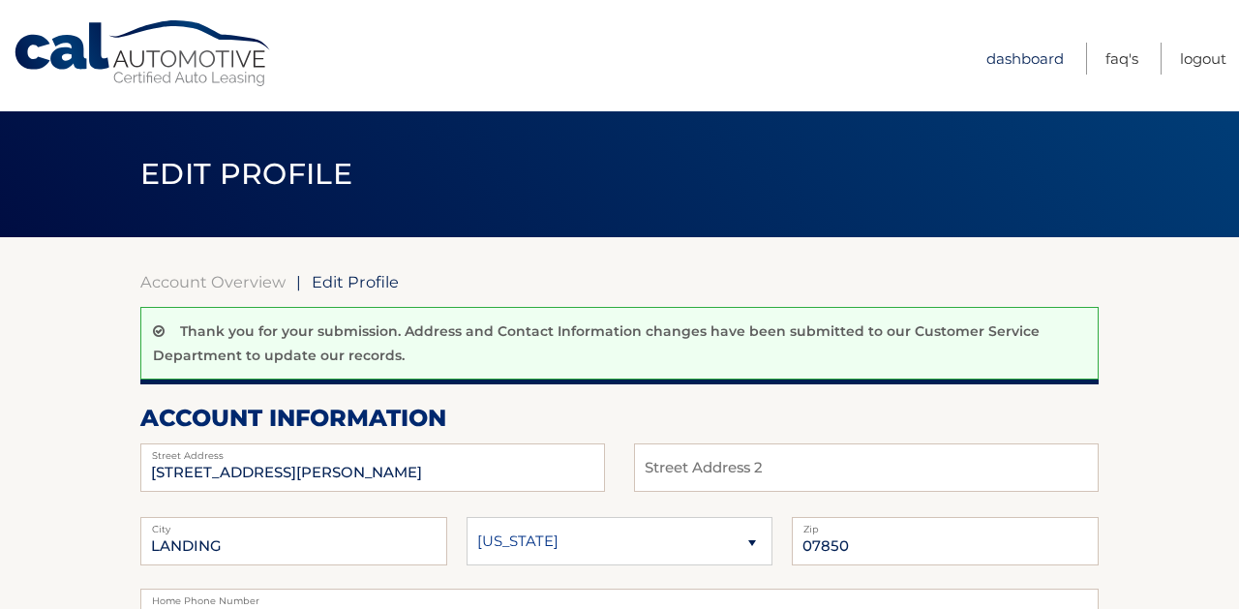
click at [1026, 61] on link "Dashboard" at bounding box center [1025, 59] width 77 height 32
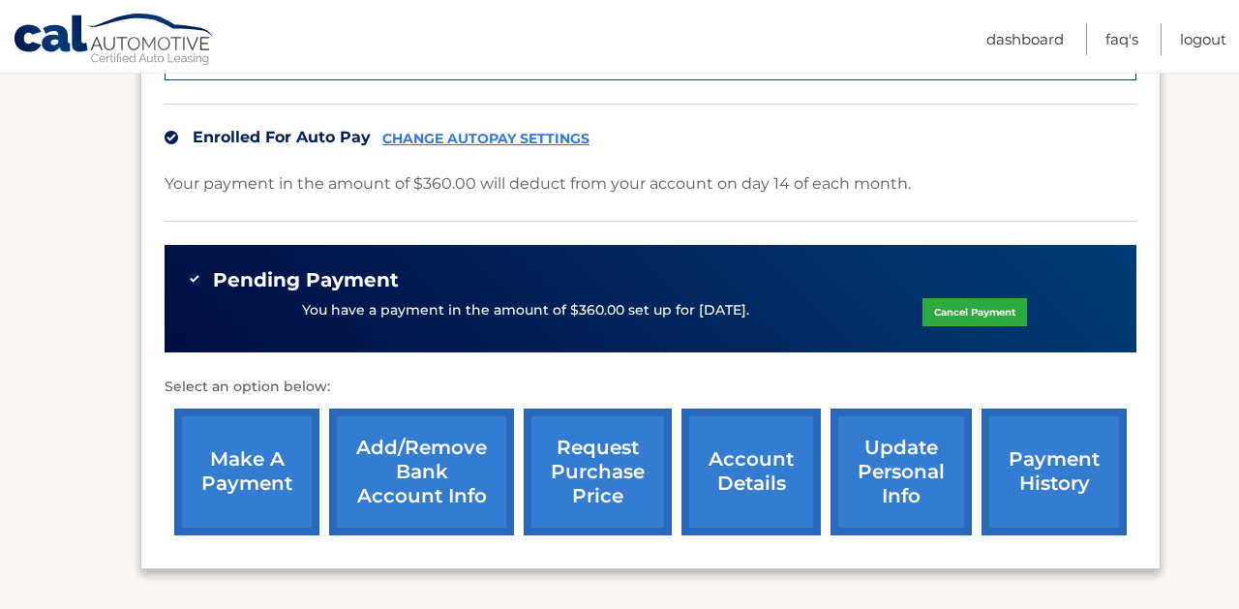
scroll to position [599, 0]
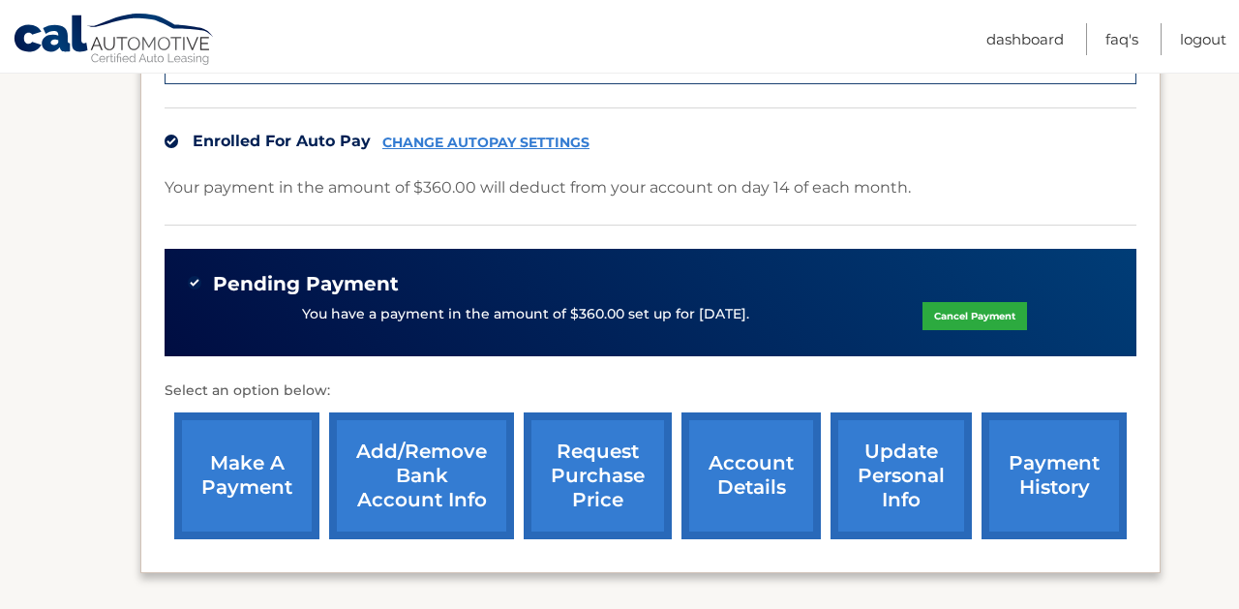
click at [595, 443] on link "request purchase price" at bounding box center [598, 476] width 148 height 127
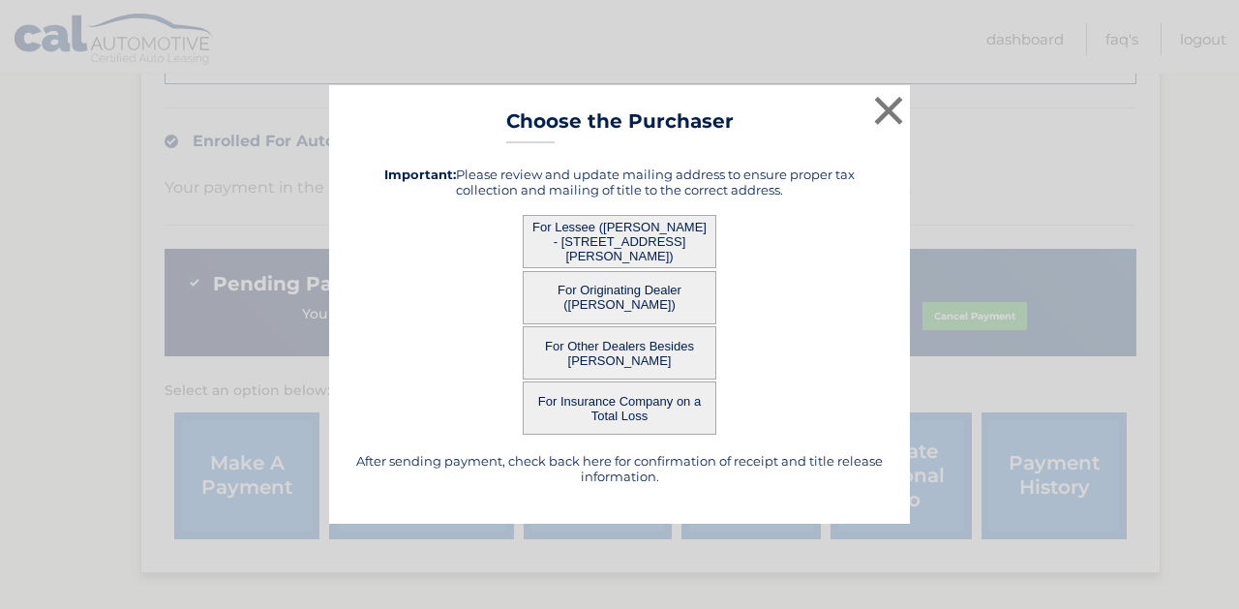
click at [614, 238] on button "For Lessee ([PERSON_NAME] - [STREET_ADDRESS][PERSON_NAME])" at bounding box center [620, 241] width 194 height 53
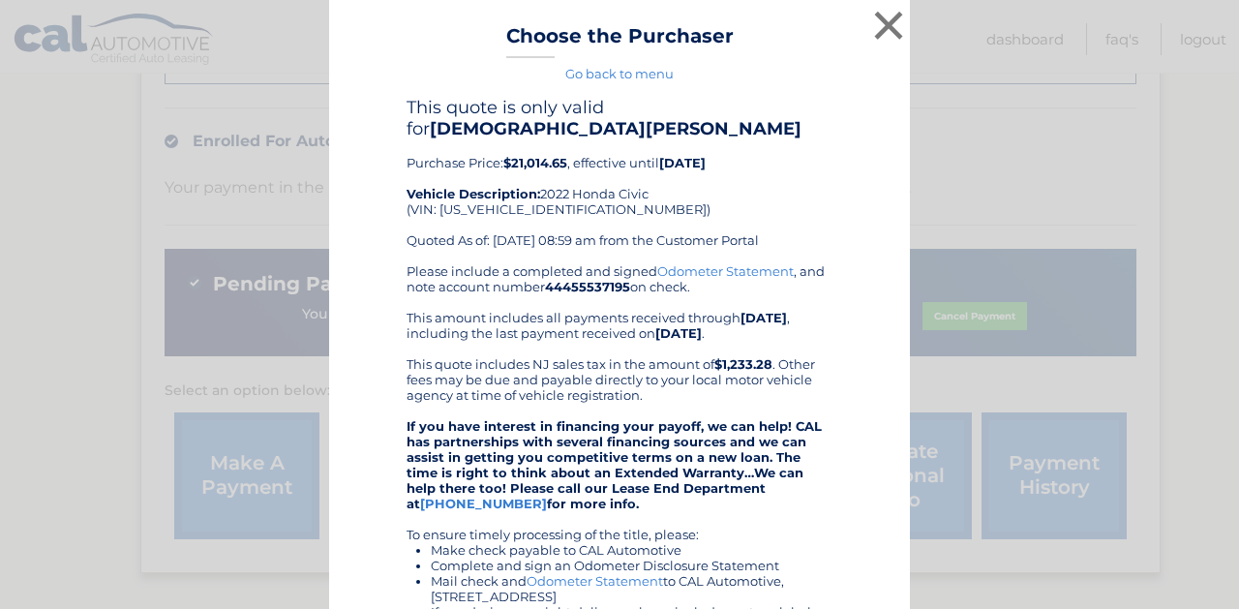
click at [614, 238] on div "This quote is only valid for [DEMOGRAPHIC_DATA][PERSON_NAME] Purchase Price: $2…" at bounding box center [620, 180] width 426 height 167
click at [729, 263] on link "Odometer Statement" at bounding box center [725, 270] width 137 height 15
click at [882, 18] on button "×" at bounding box center [889, 25] width 39 height 39
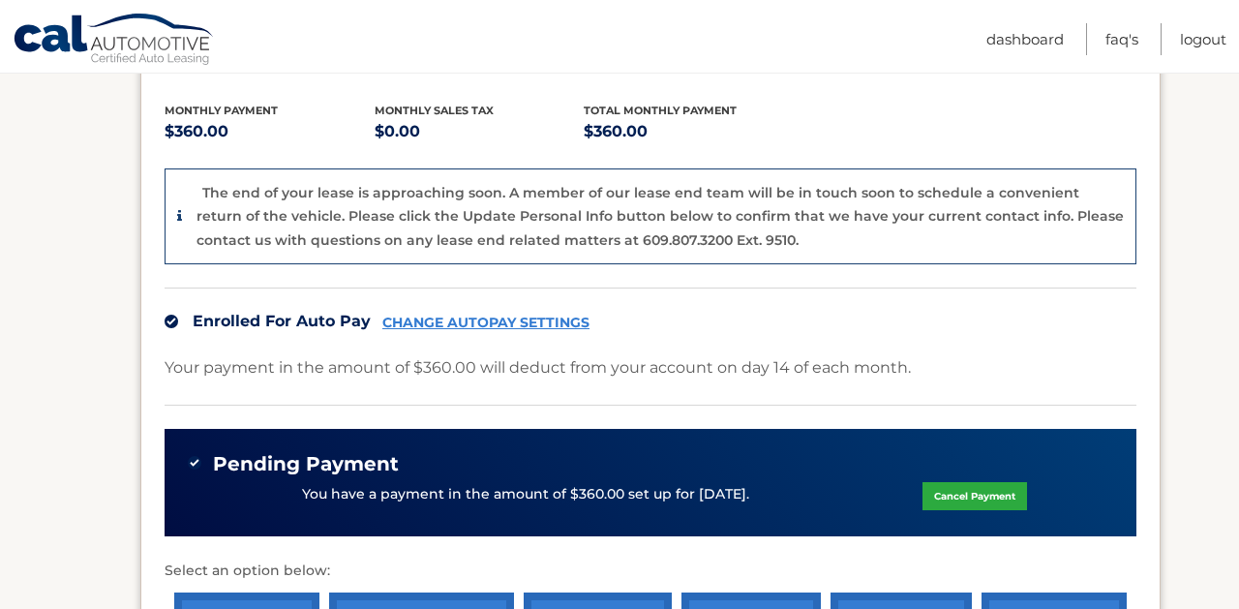
scroll to position [436, 0]
